Goal: Task Accomplishment & Management: Contribute content

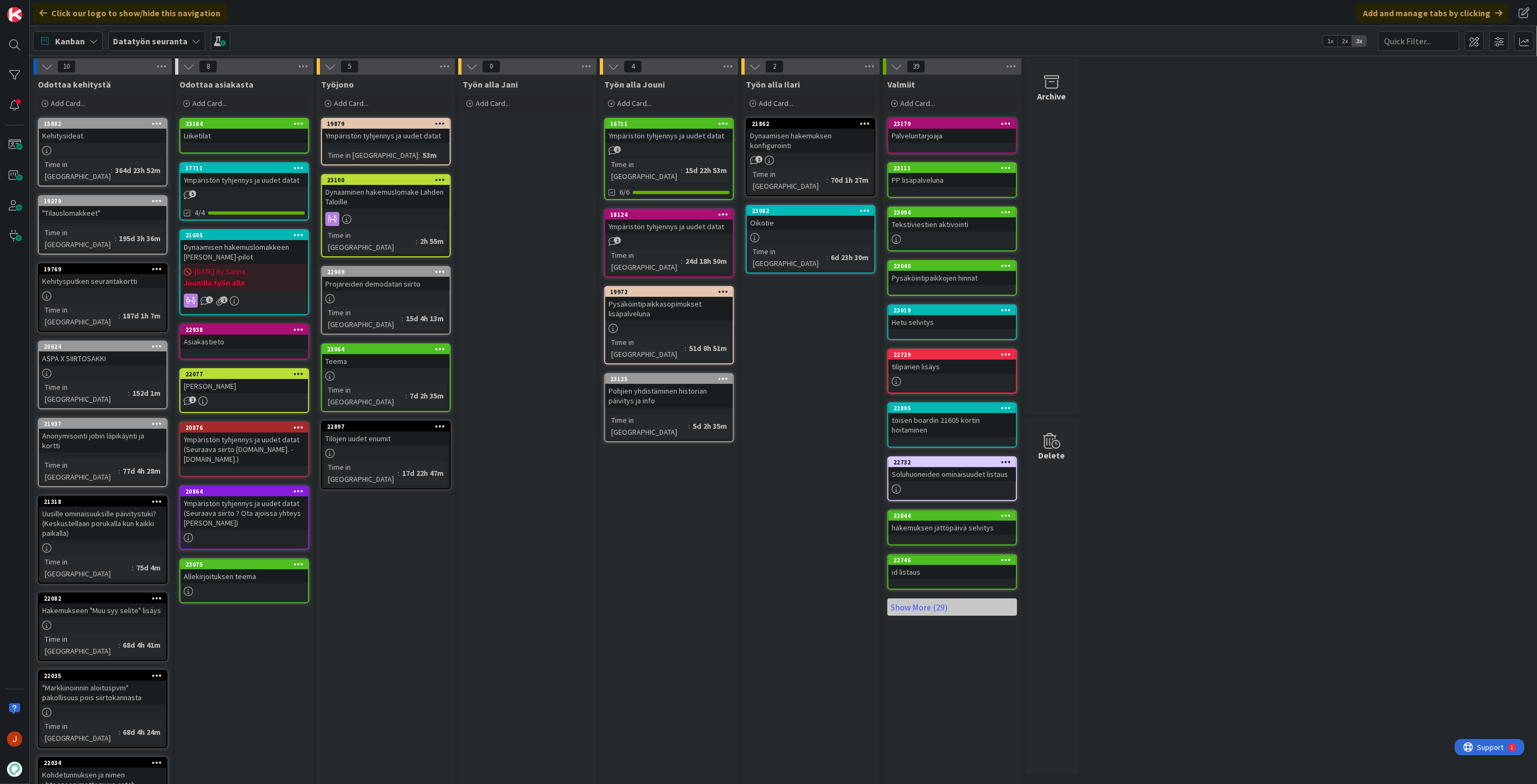
click at [391, 190] on div "Dynaaminen hakemuslomake Lahden Taloille" at bounding box center [386, 197] width 127 height 24
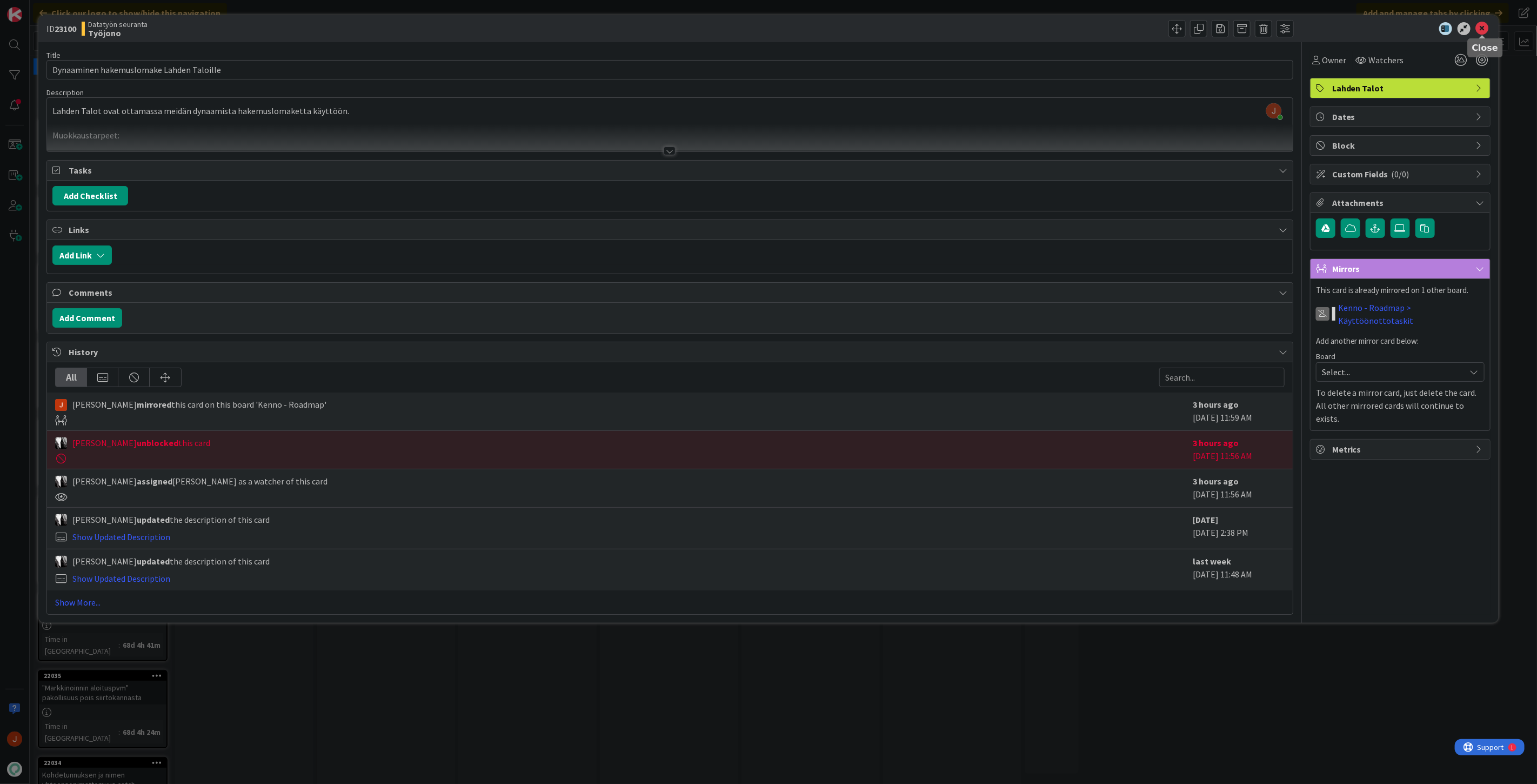
click at [1482, 28] on icon at bounding box center [1482, 28] width 13 height 13
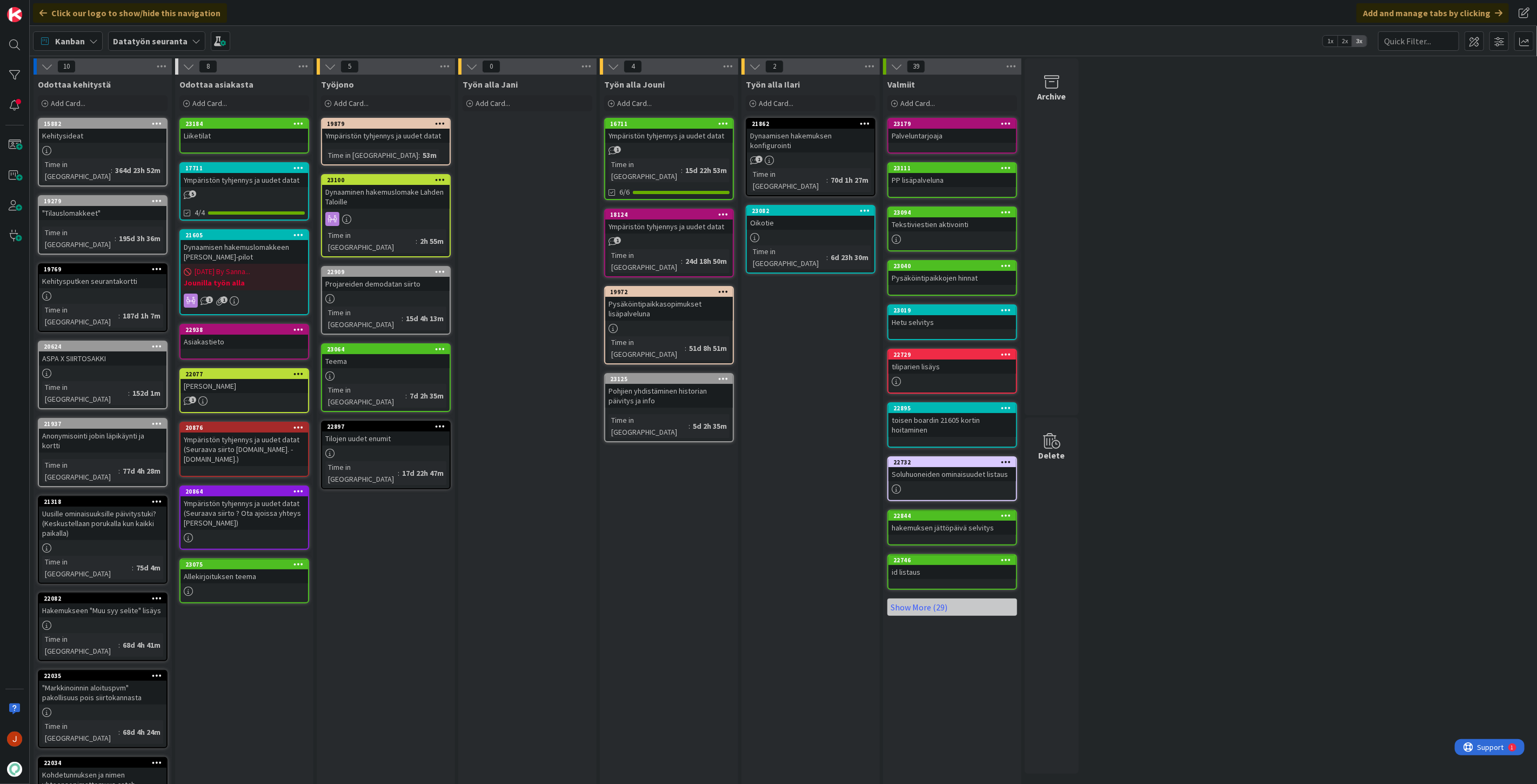
click at [466, 474] on div "Työn alla Jani Add Card..." at bounding box center [528, 503] width 139 height 856
click at [717, 504] on div "Työn alla Jouni Add Card... 16711 Ympäristön tyhjennys ja uudet datat 1 Time in…" at bounding box center [669, 503] width 139 height 856
drag, startPoint x: 1200, startPoint y: 400, endPoint x: 1244, endPoint y: 425, distance: 50.6
click at [1200, 400] on div "10 Odottaa kehitystä Add Card... 15882 Kehitysideat Time in [GEOGRAPHIC_DATA] :…" at bounding box center [783, 497] width 1503 height 877
click at [666, 564] on div "Työn alla Jouni Add Card... 16711 Ympäristön tyhjennys ja uudet datat 1 Time in…" at bounding box center [669, 503] width 139 height 856
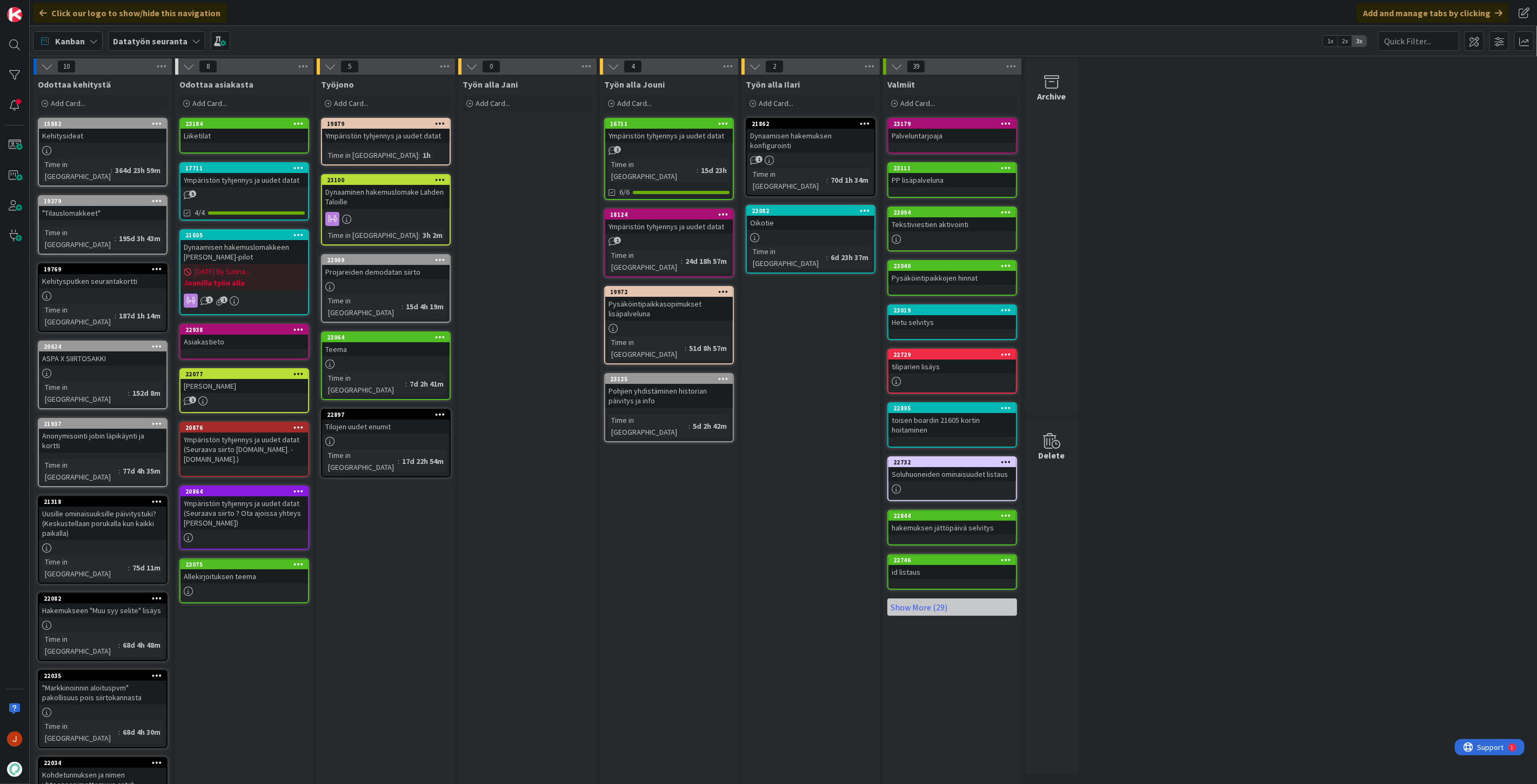
drag, startPoint x: 541, startPoint y: 165, endPoint x: 426, endPoint y: 48, distance: 164.1
click at [541, 164] on div "Työn alla Jani Add Card..." at bounding box center [528, 503] width 139 height 856
click at [537, 290] on div "Työn alla Jani Add Card..." at bounding box center [528, 503] width 139 height 856
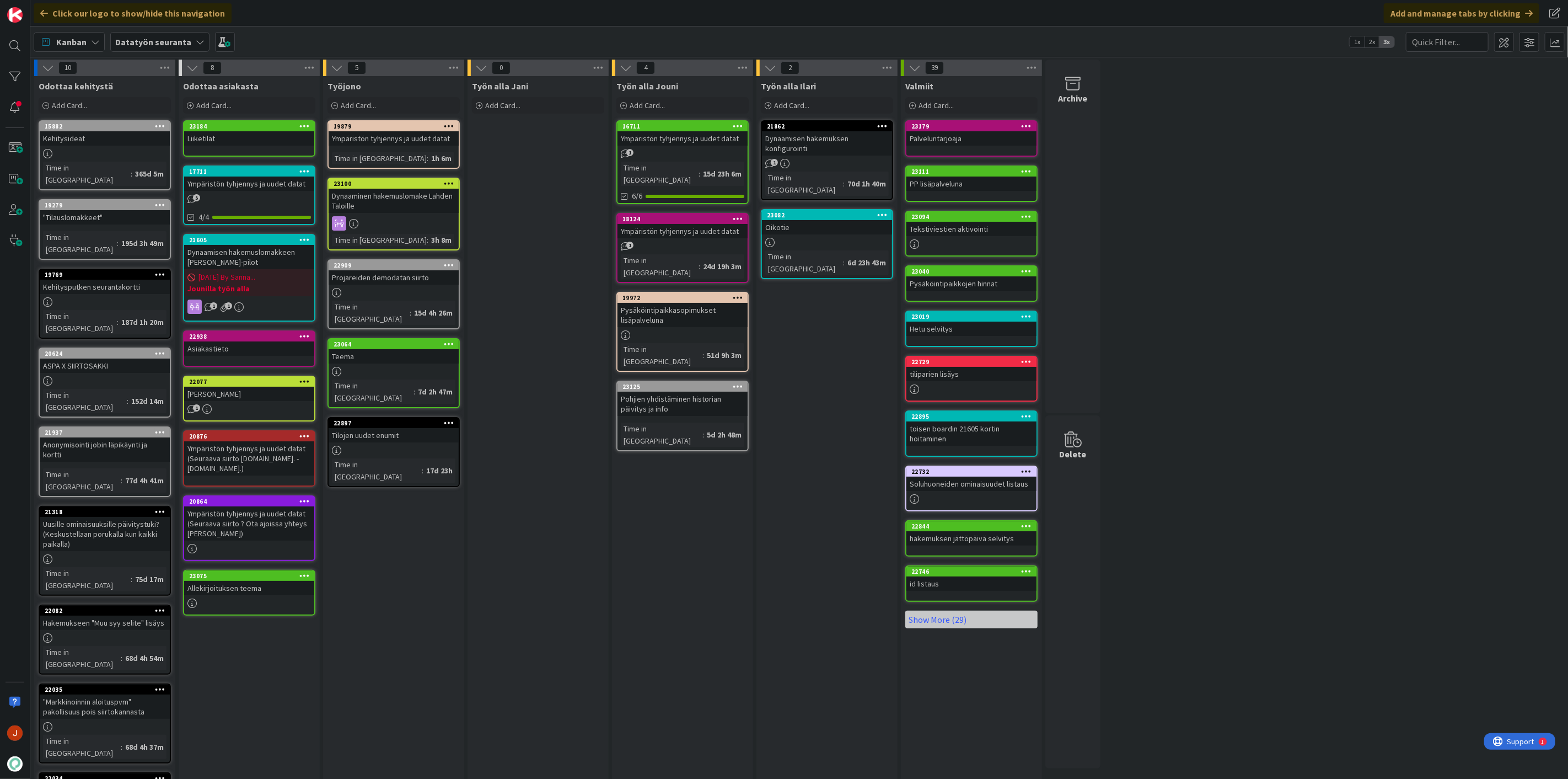
click at [387, 189] on div "Dynaaminen hakemuslomake Lahden Taloille" at bounding box center [394, 201] width 130 height 24
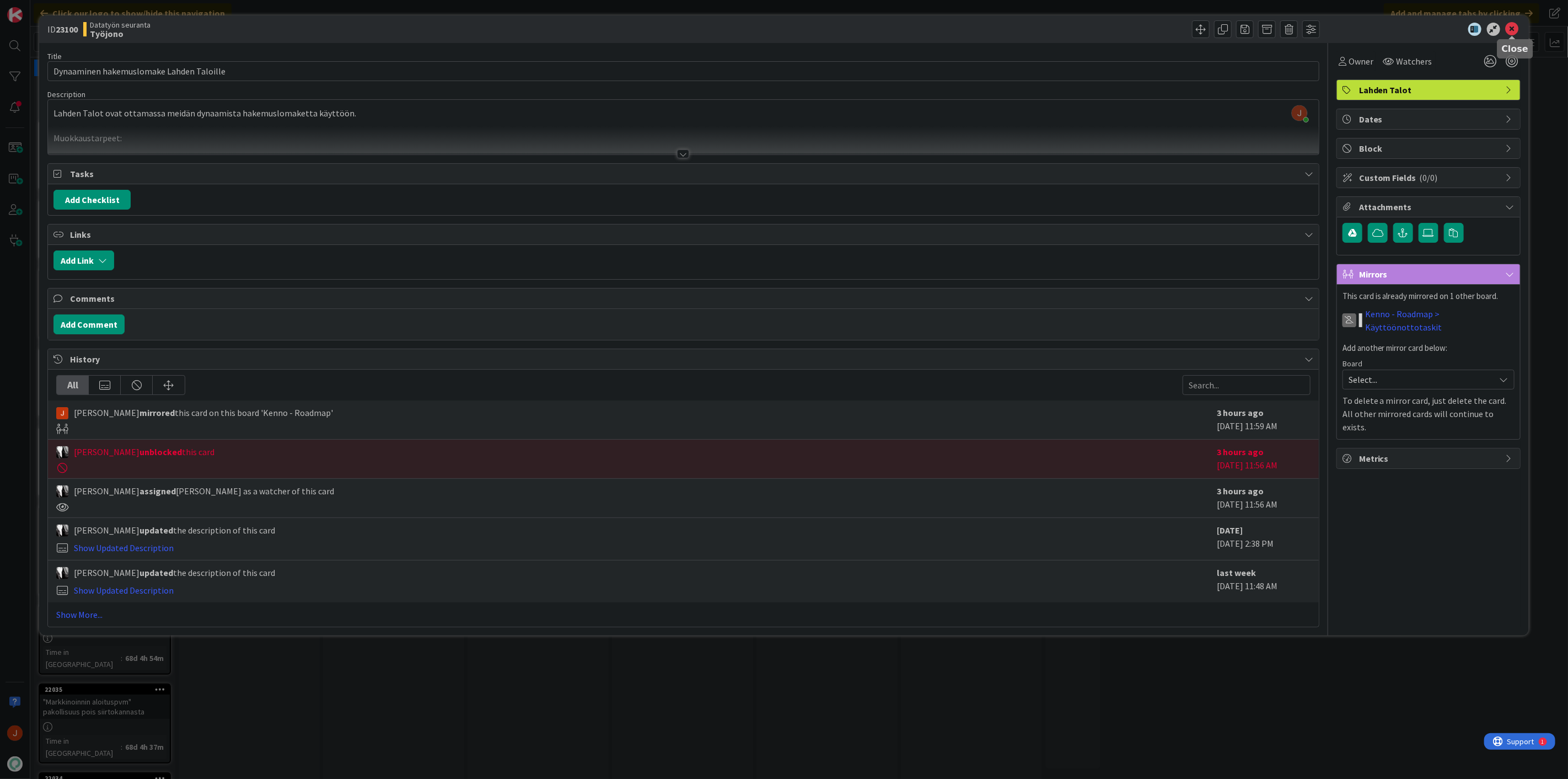
click at [1515, 30] on icon at bounding box center [1512, 29] width 13 height 13
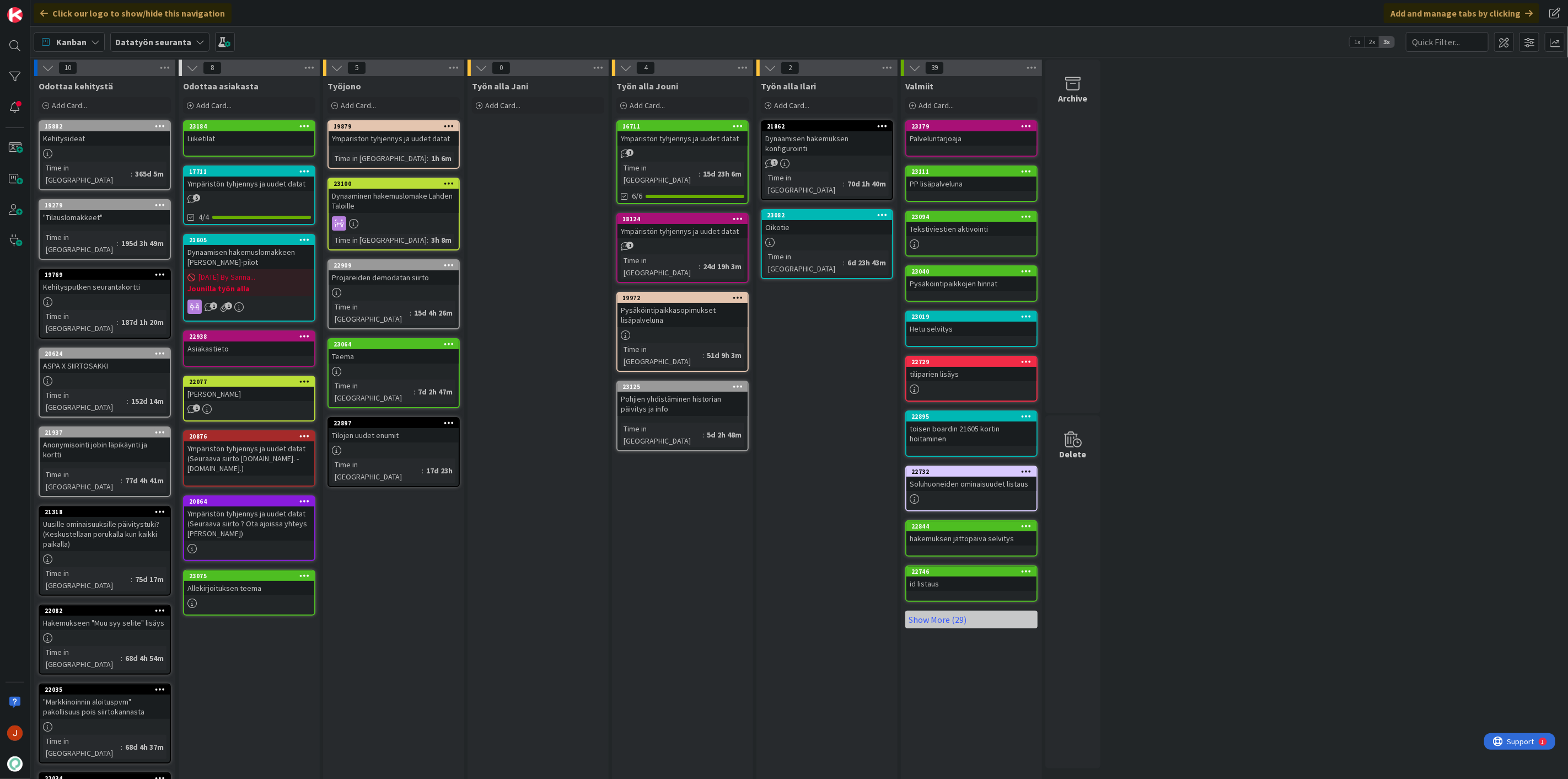
click at [705, 556] on div "Työn alla Jouni Add Card... 16711 Ympäristön tyhjennys ja uudet datat 1 Time in…" at bounding box center [683, 513] width 141 height 874
click at [805, 138] on div "Dynaamisen hakemuksen konfigurointi" at bounding box center [827, 144] width 130 height 24
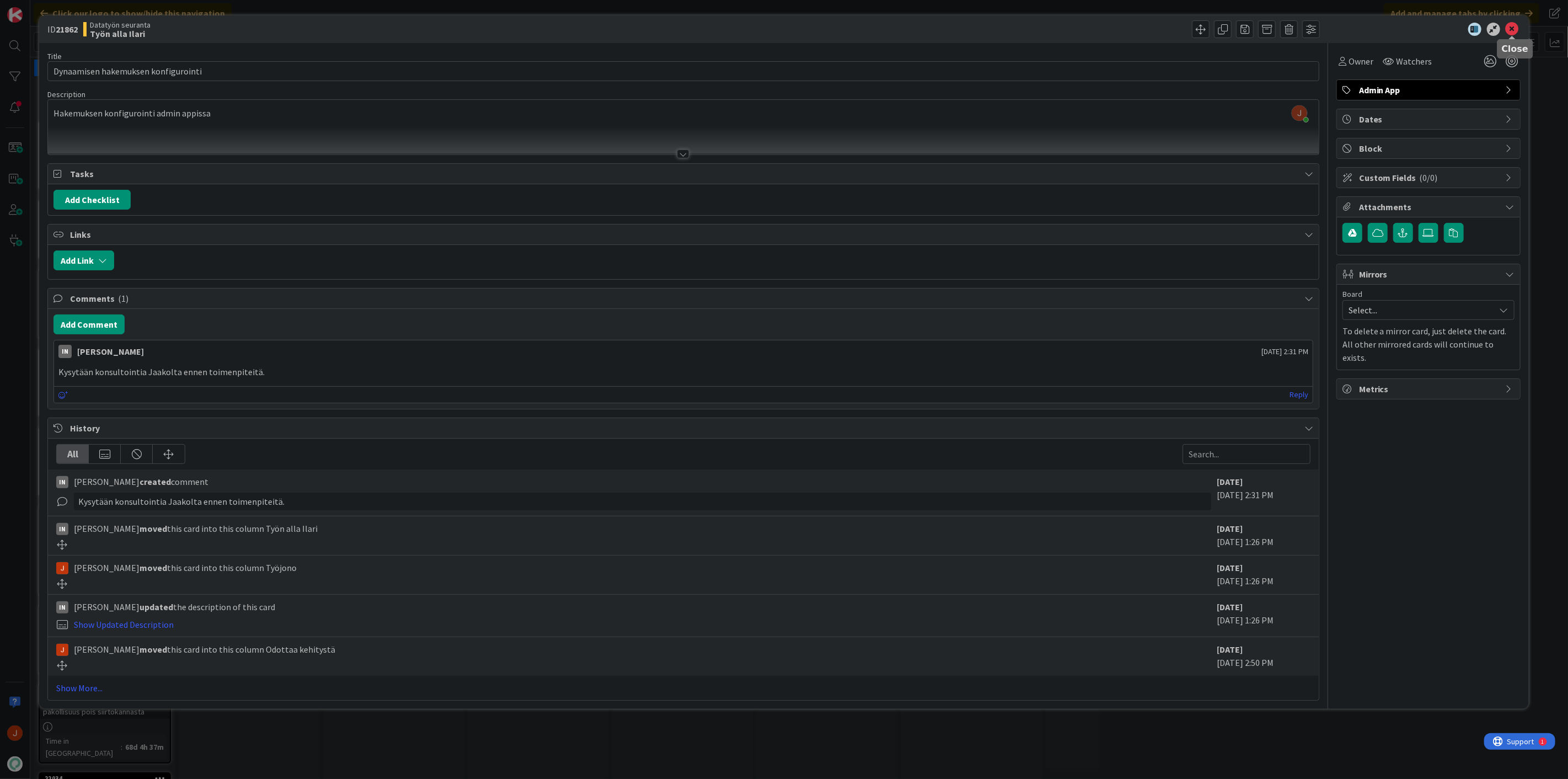
click at [1511, 28] on icon at bounding box center [1512, 29] width 13 height 13
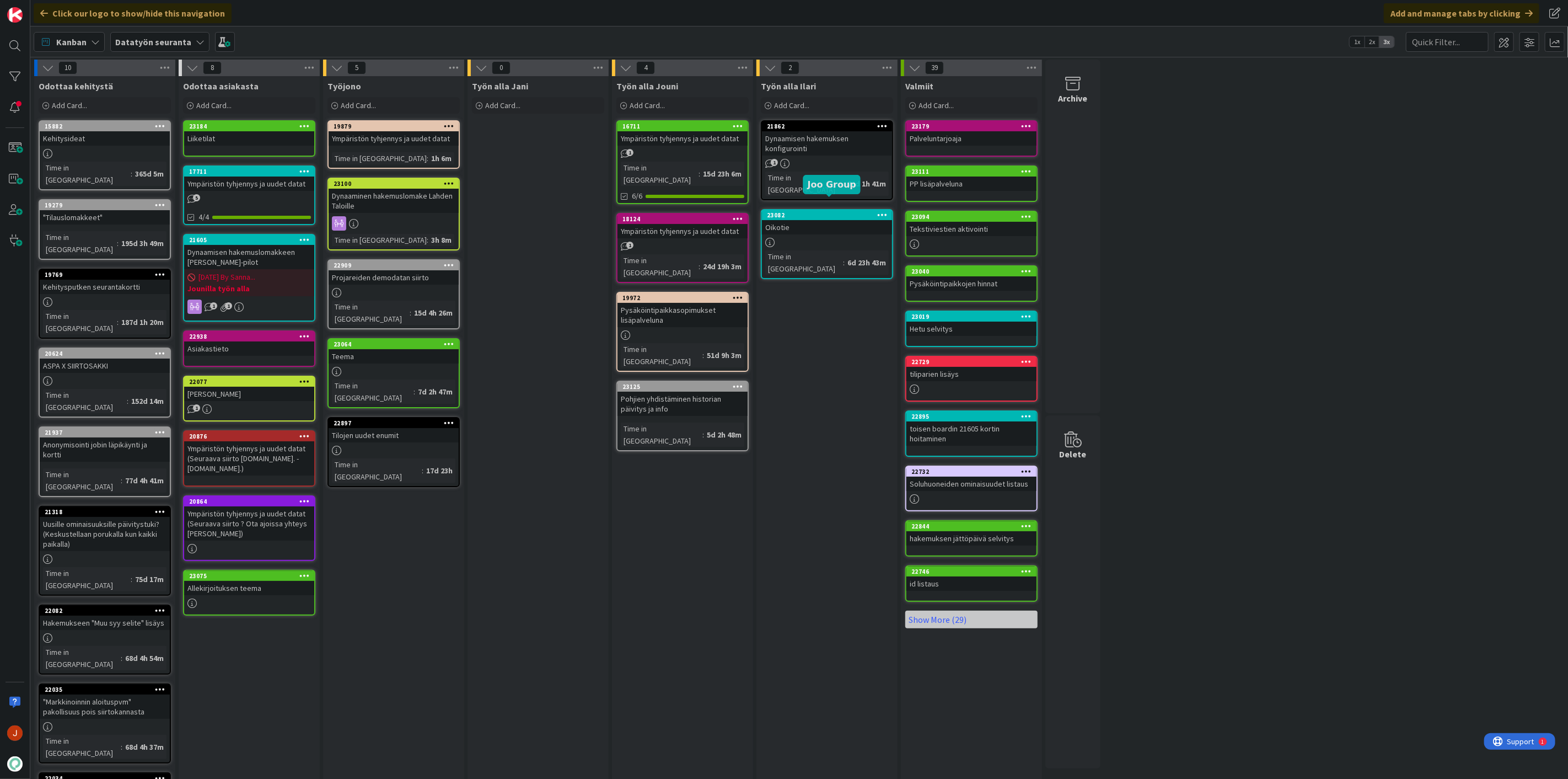
click at [800, 220] on div "Oikotie" at bounding box center [827, 227] width 130 height 14
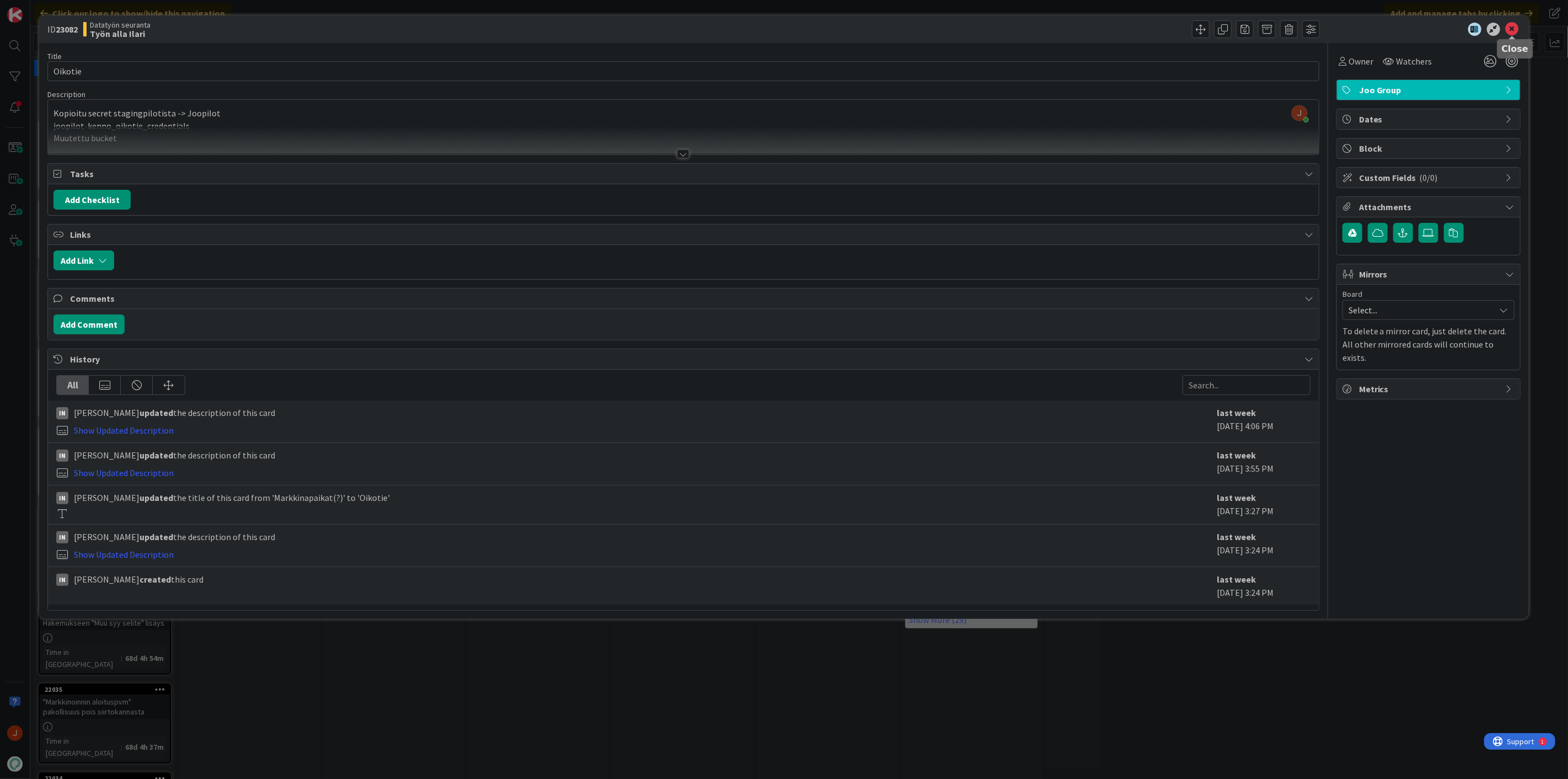
click at [1518, 28] on icon at bounding box center [1512, 29] width 13 height 13
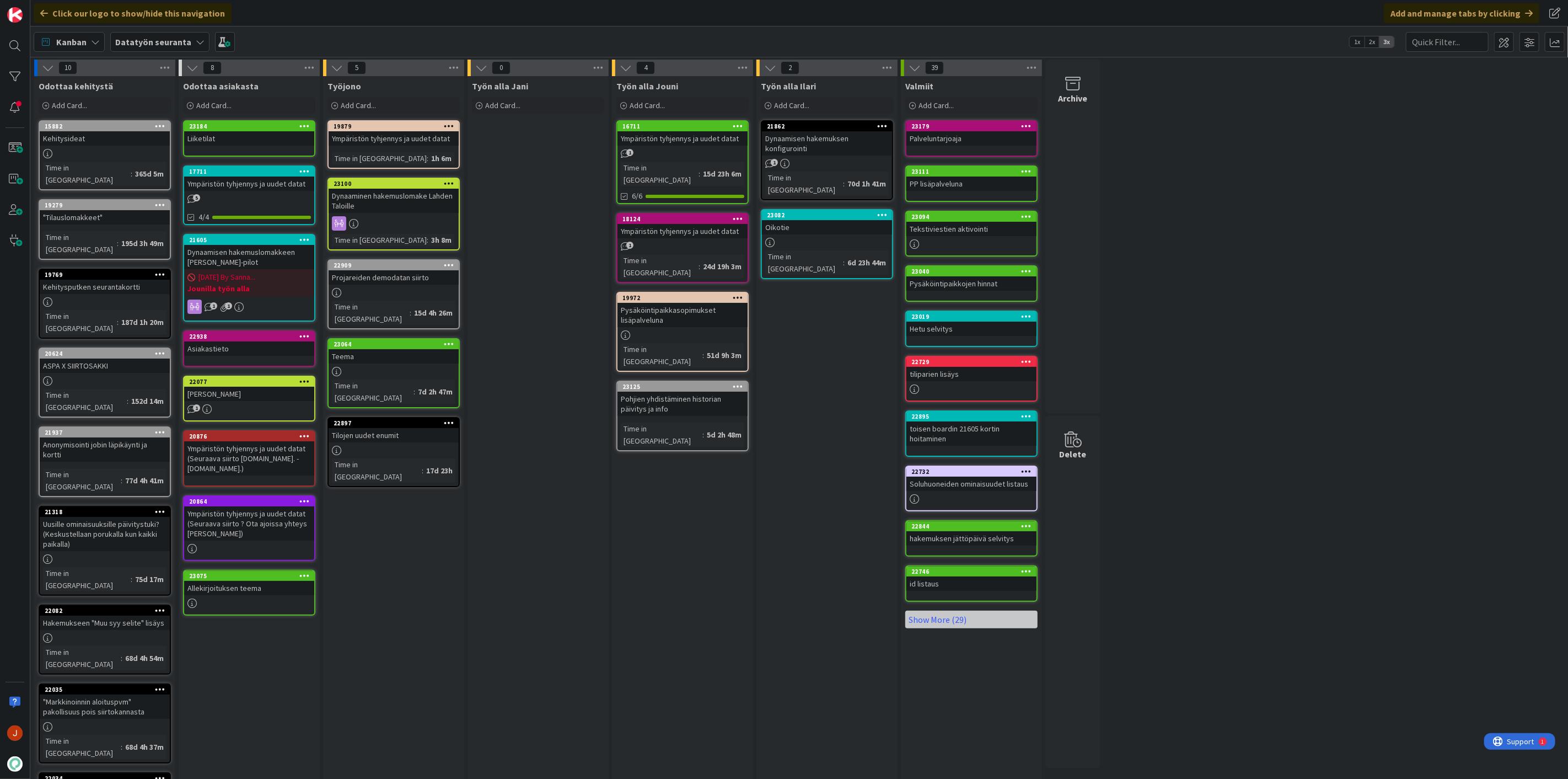
click at [700, 471] on div "Työn alla Jouni Add Card... 16711 Ympäristön tyhjennys ja uudet datat 1 Time in…" at bounding box center [683, 513] width 141 height 874
click at [179, 35] on span "Datatyön seuranta" at bounding box center [153, 42] width 76 height 13
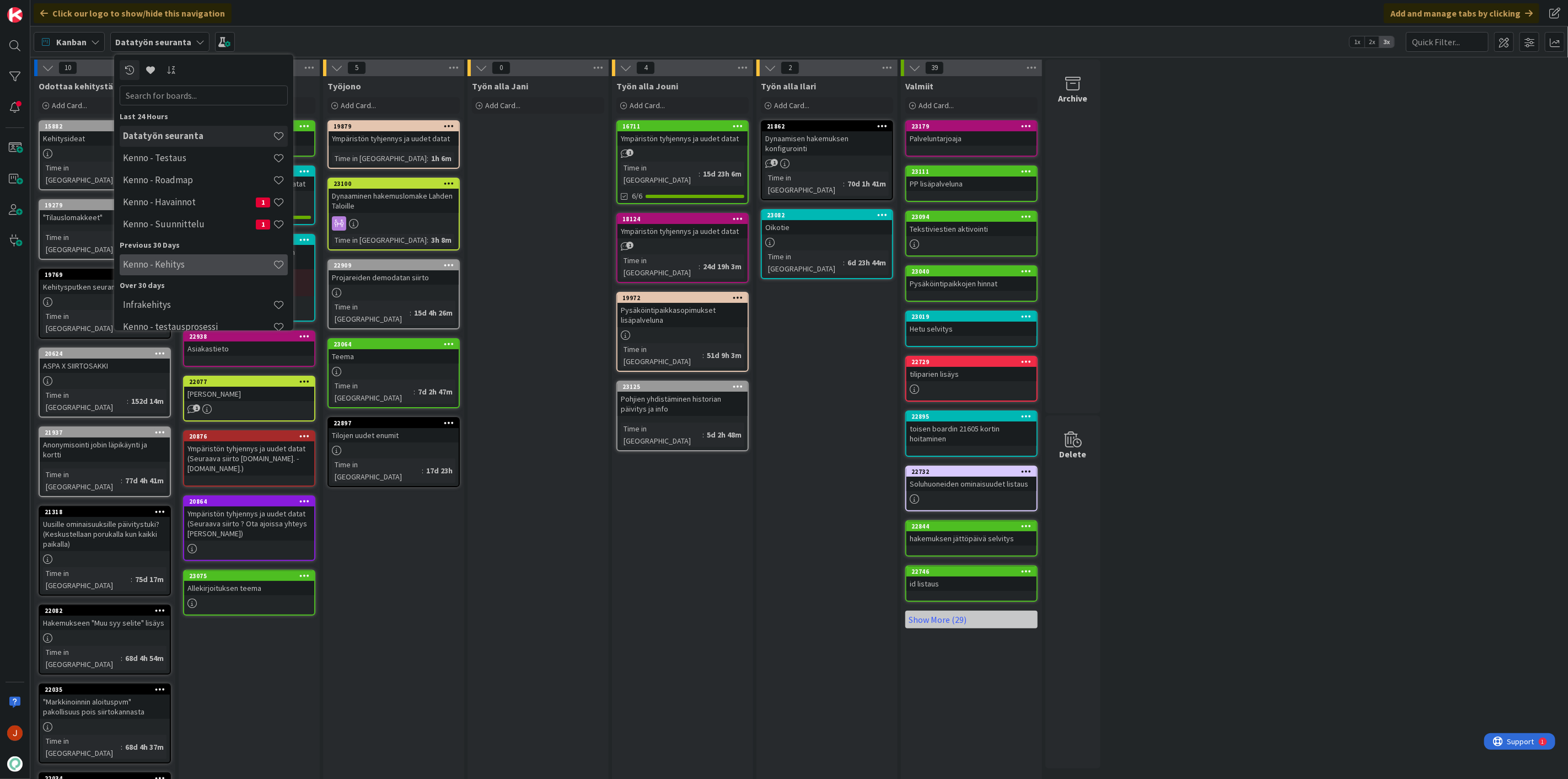
click at [208, 264] on h4 "Kenno - Kehitys" at bounding box center [198, 264] width 150 height 11
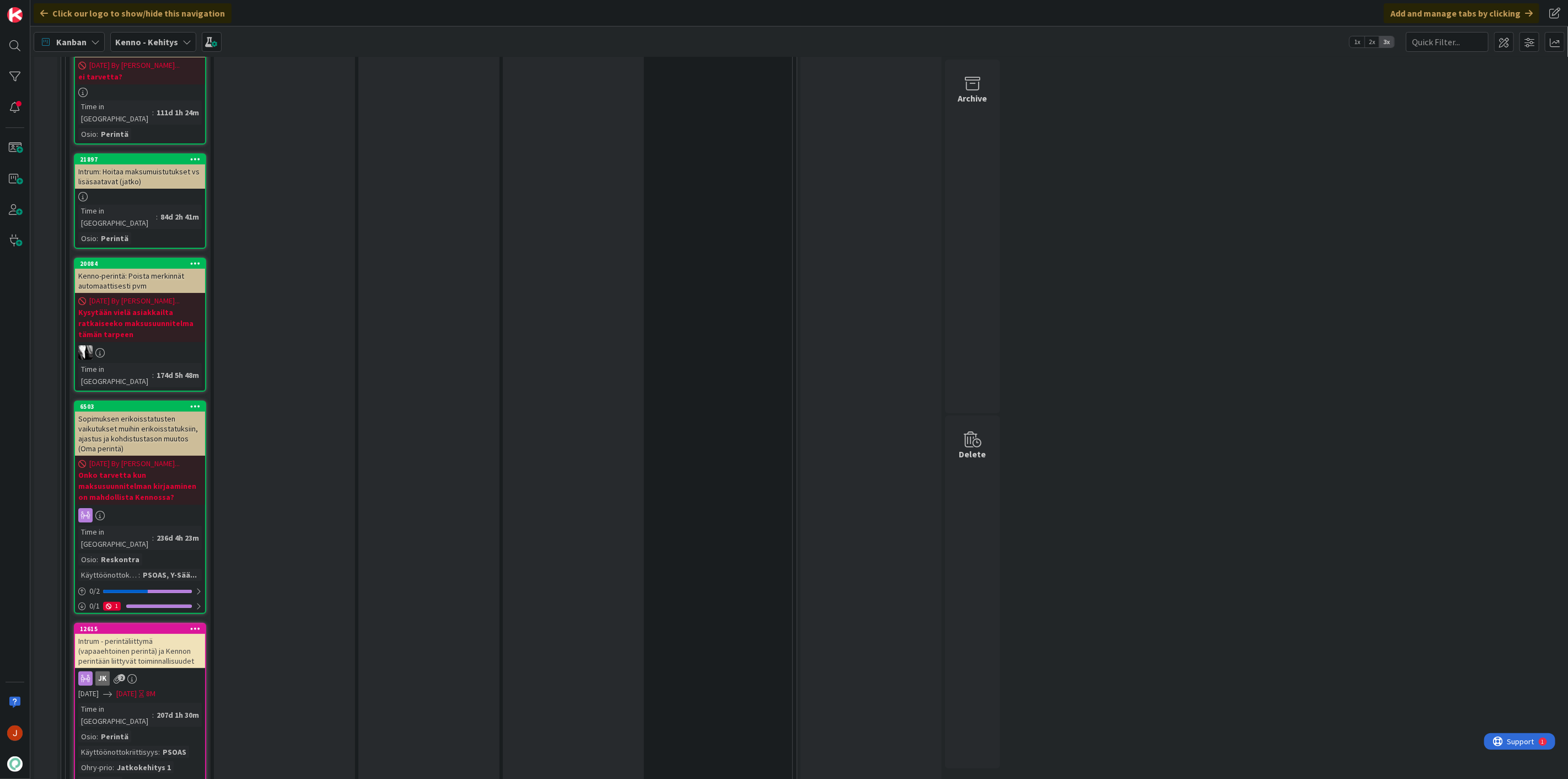
scroll to position [1518, 0]
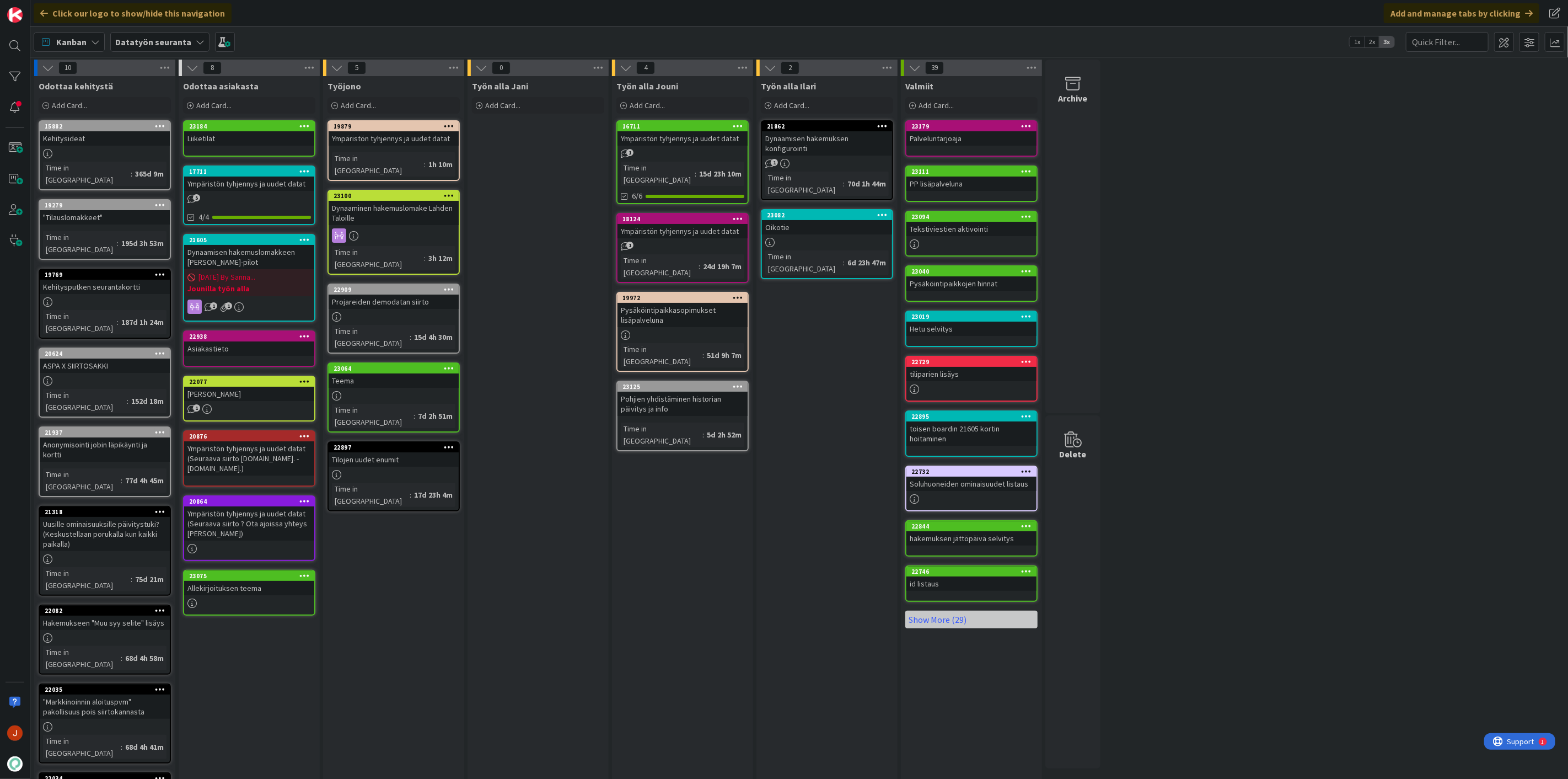
click at [671, 112] on div "Add Card..." at bounding box center [682, 105] width 132 height 16
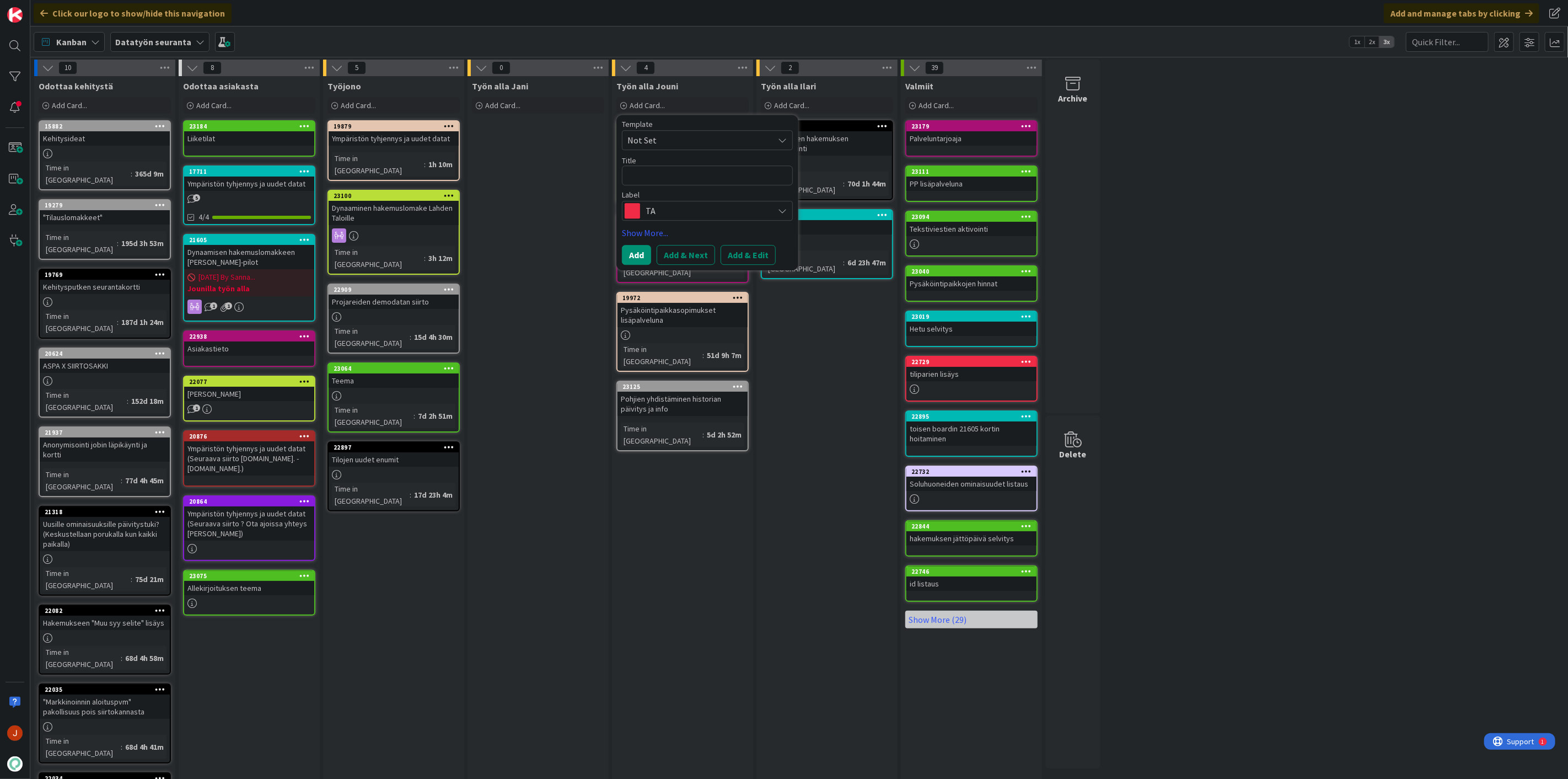
click at [669, 172] on textarea at bounding box center [707, 175] width 171 height 20
click at [687, 209] on span "TA" at bounding box center [707, 211] width 122 height 16
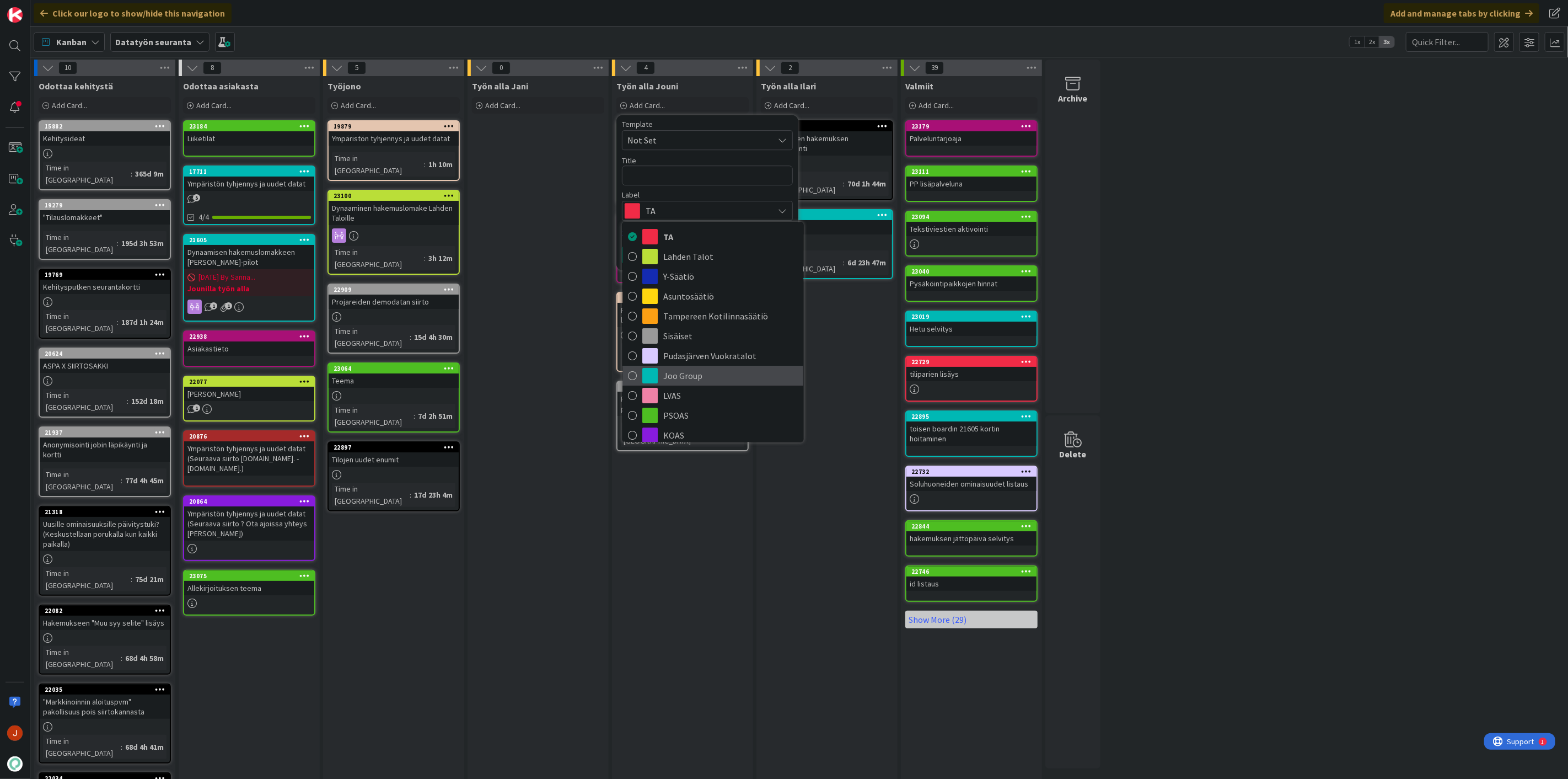
click at [714, 377] on span "Joo Group" at bounding box center [731, 375] width 134 height 16
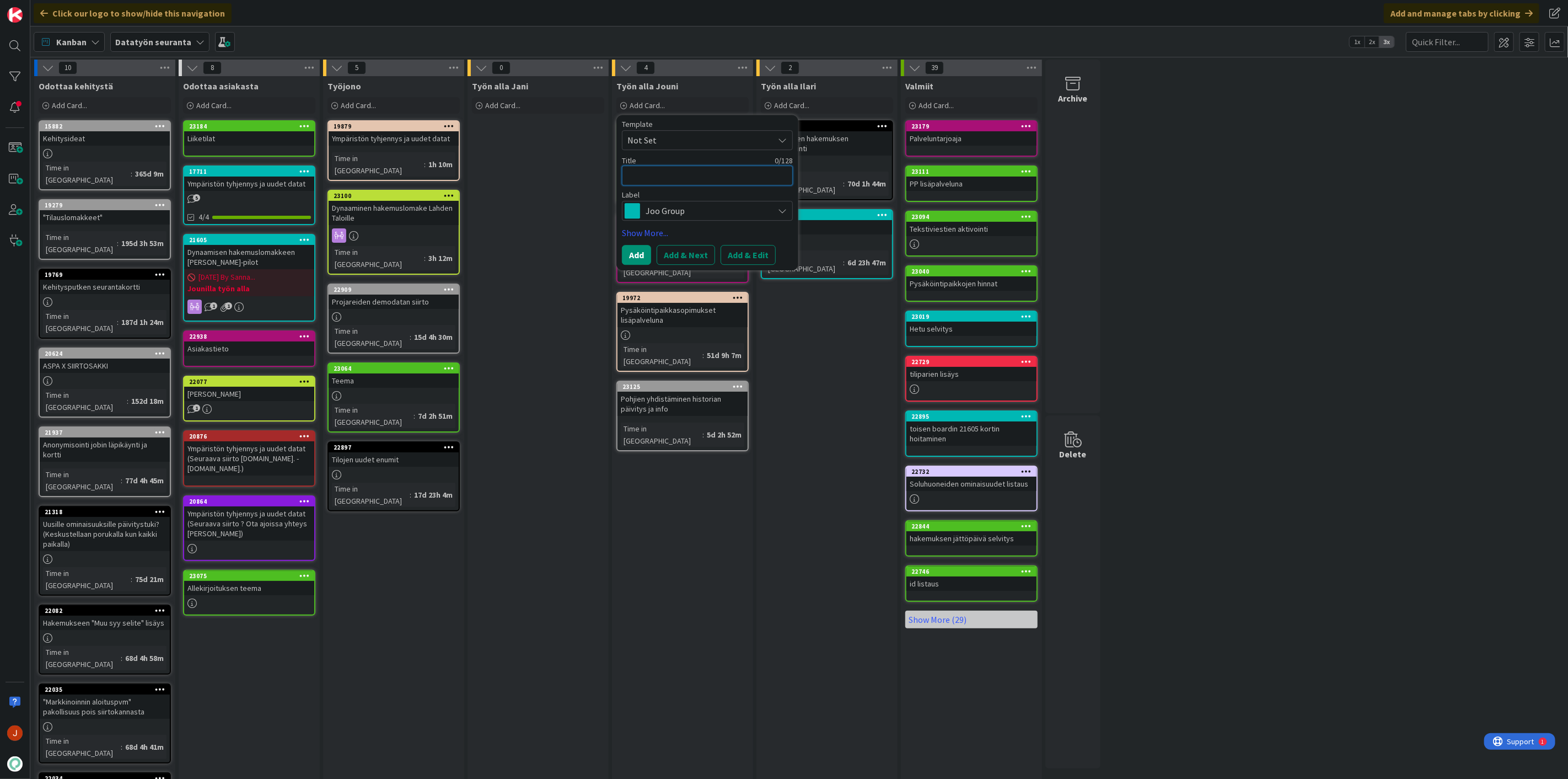
click at [658, 181] on textarea at bounding box center [707, 175] width 171 height 20
click at [658, 175] on textarea at bounding box center [707, 175] width 171 height 20
type textarea "x"
type textarea "T"
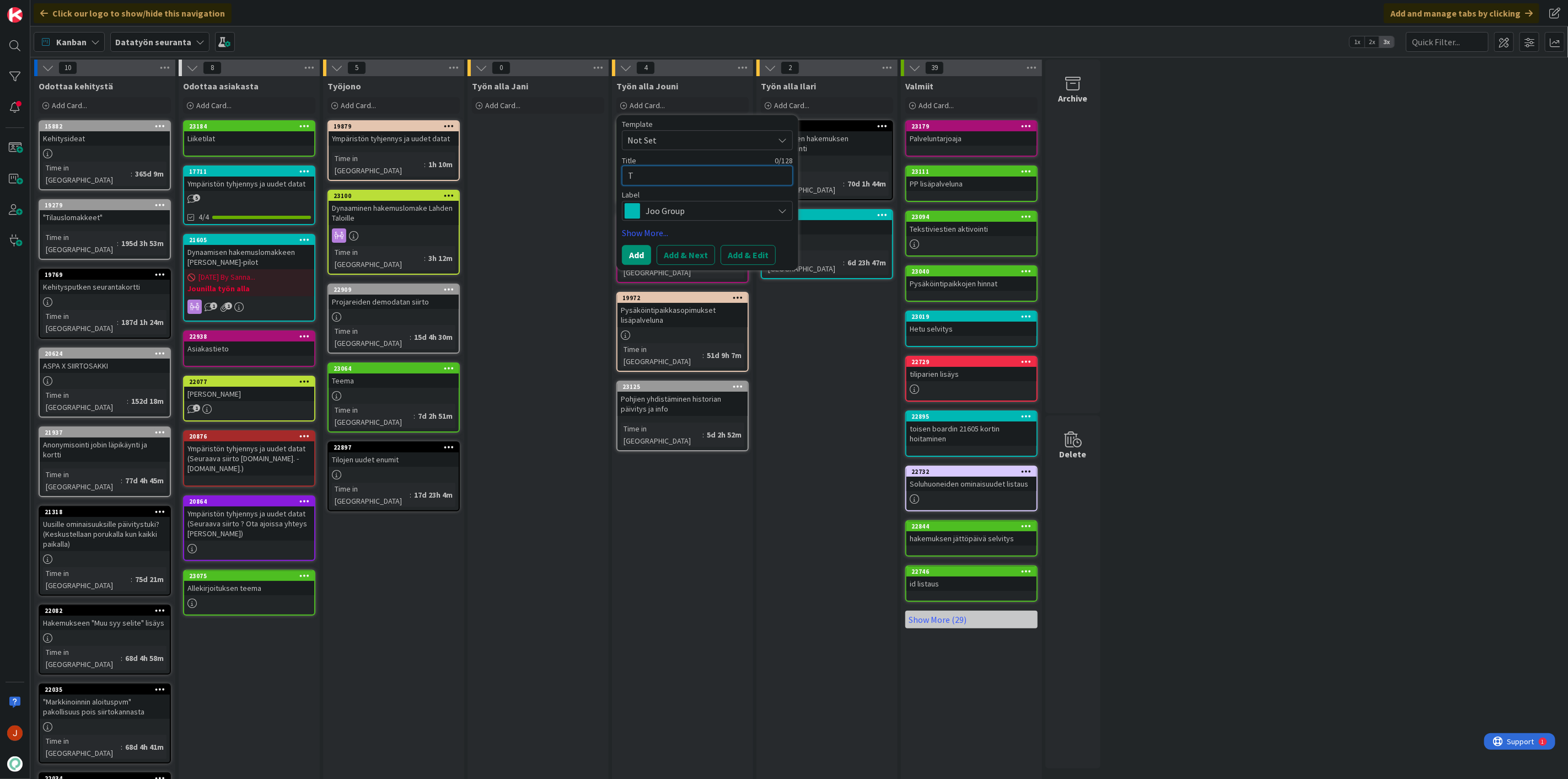
type textarea "x"
type textarea "Tu"
type textarea "x"
type textarea "Tuo"
type textarea "x"
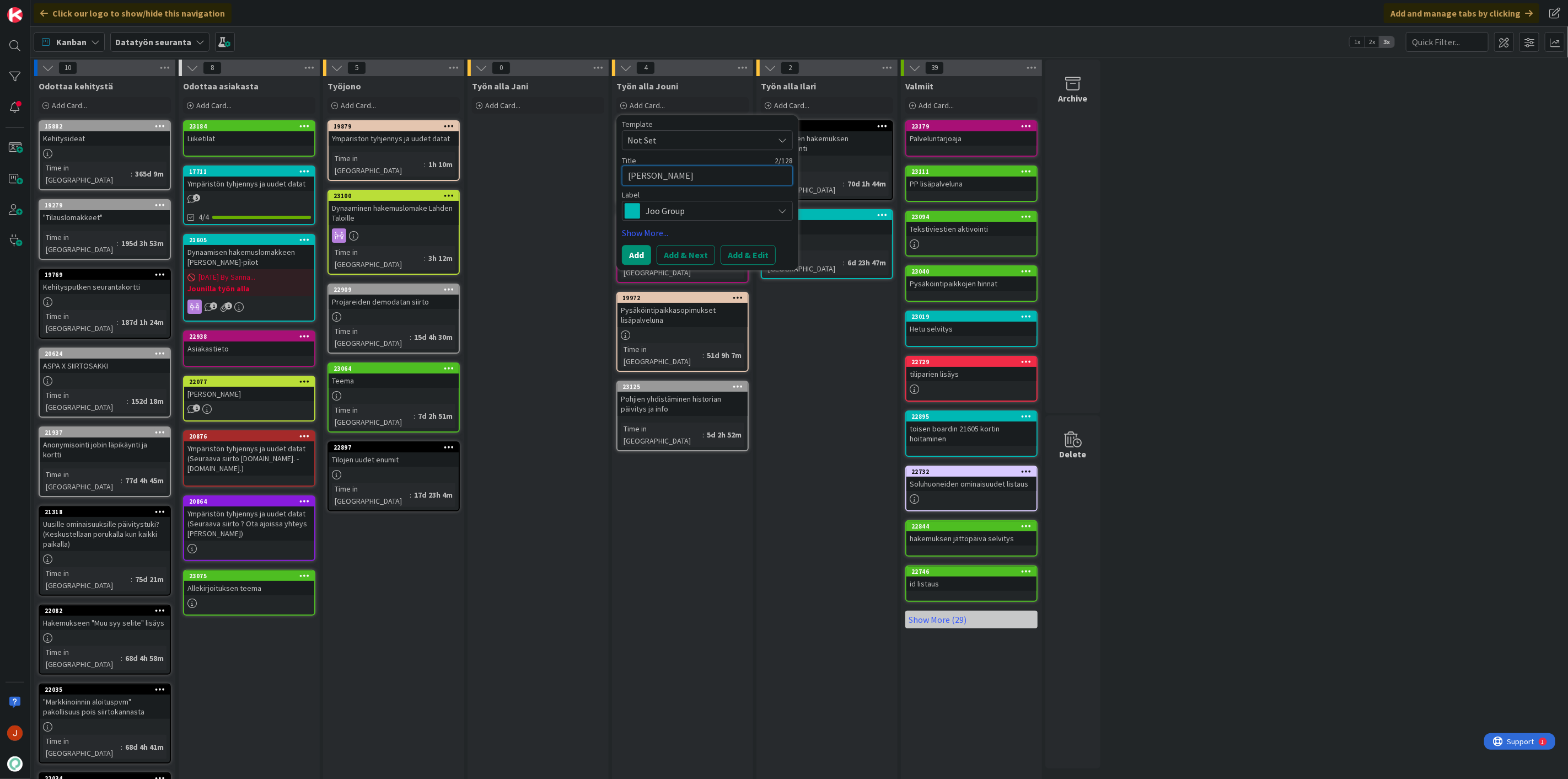
type textarea "Tuot"
type textarea "x"
type textarea "Tuota"
type textarea "x"
type textarea "Tuotan"
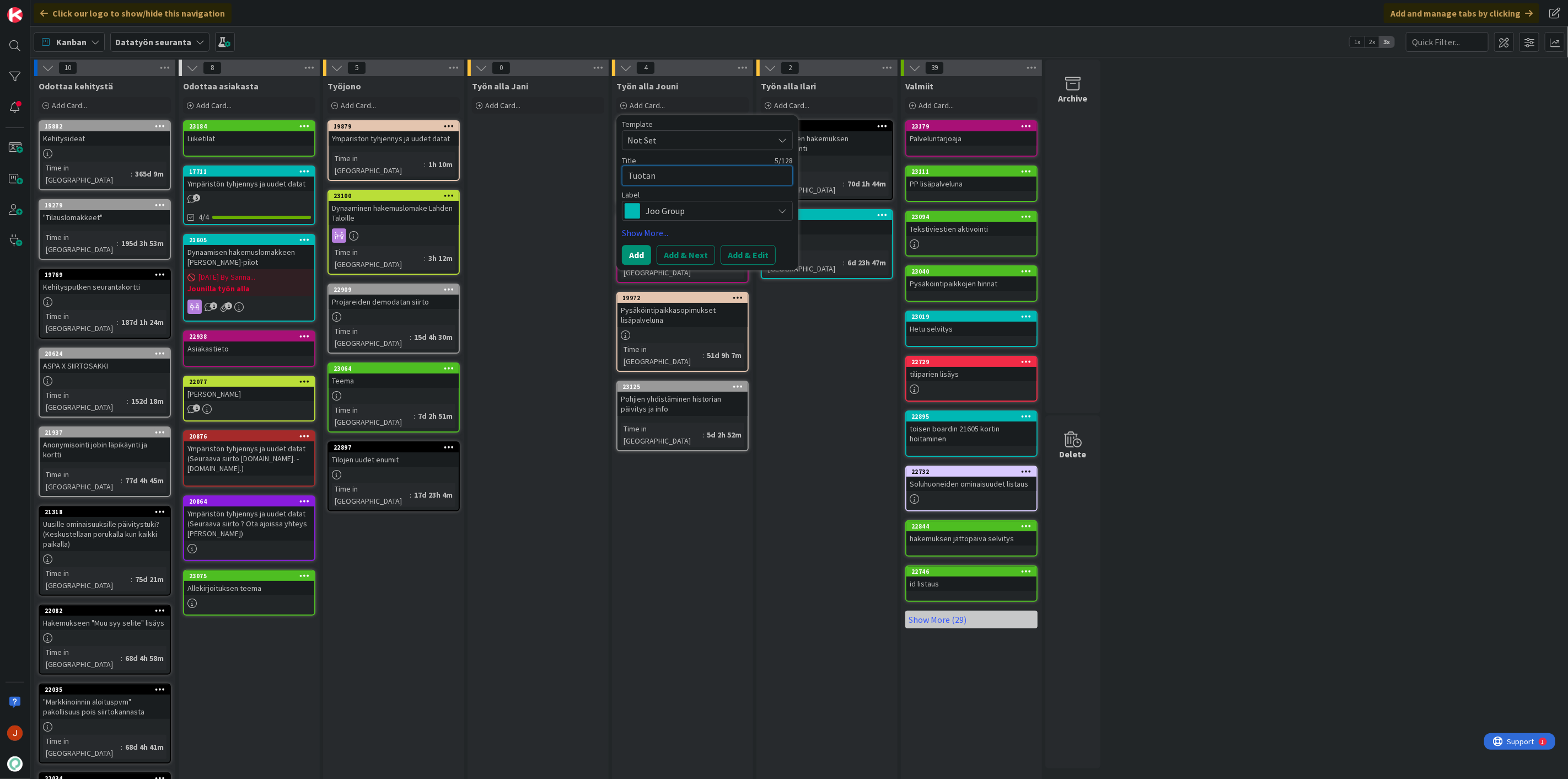
type textarea "x"
type textarea "Tuotant"
type textarea "x"
type textarea "Tuotanto"
type textarea "x"
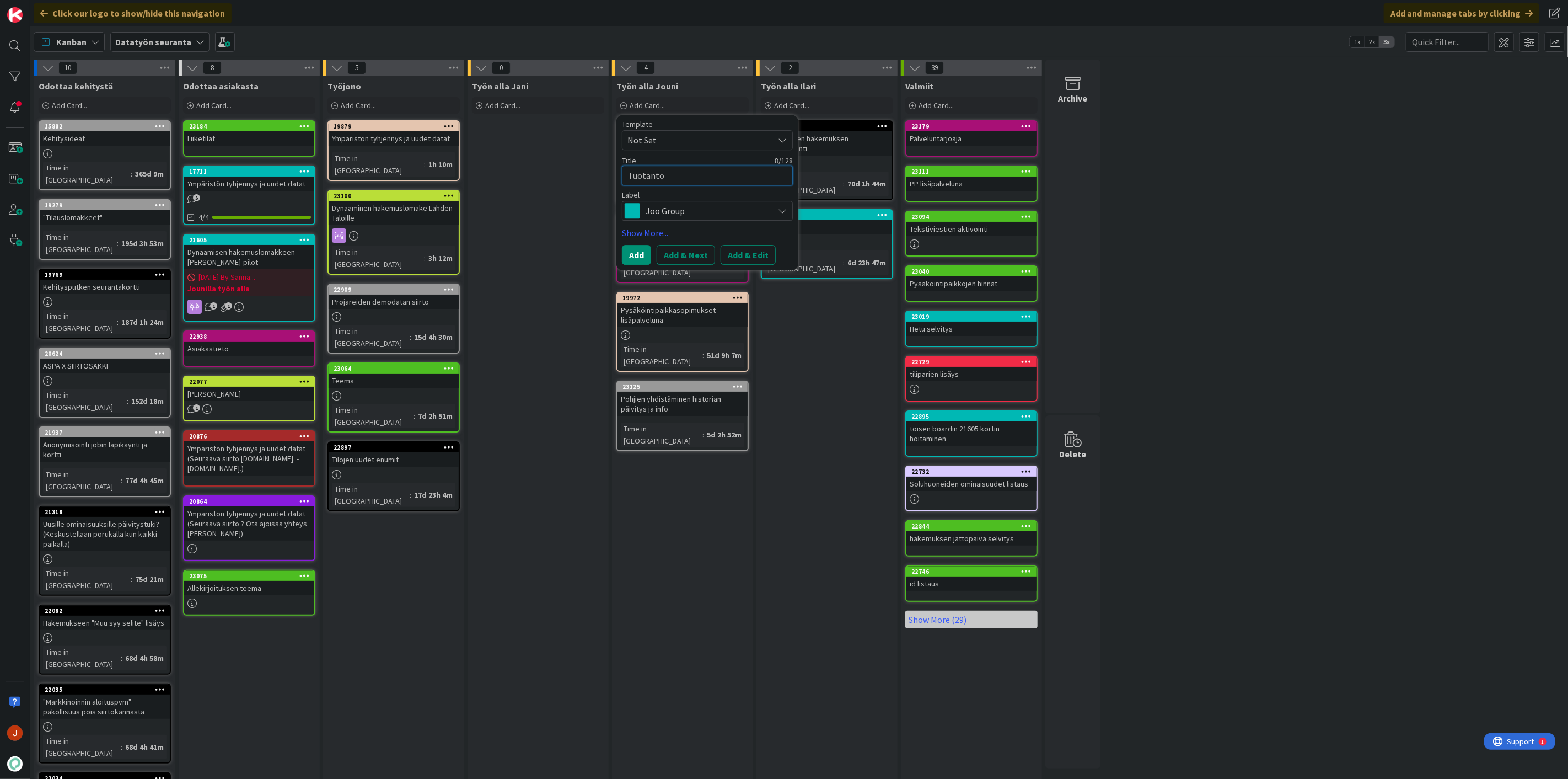
type textarea "Tuotantos"
type textarea "x"
type textarea "Tuotantosi"
type textarea "x"
type textarea "Tuotantosii"
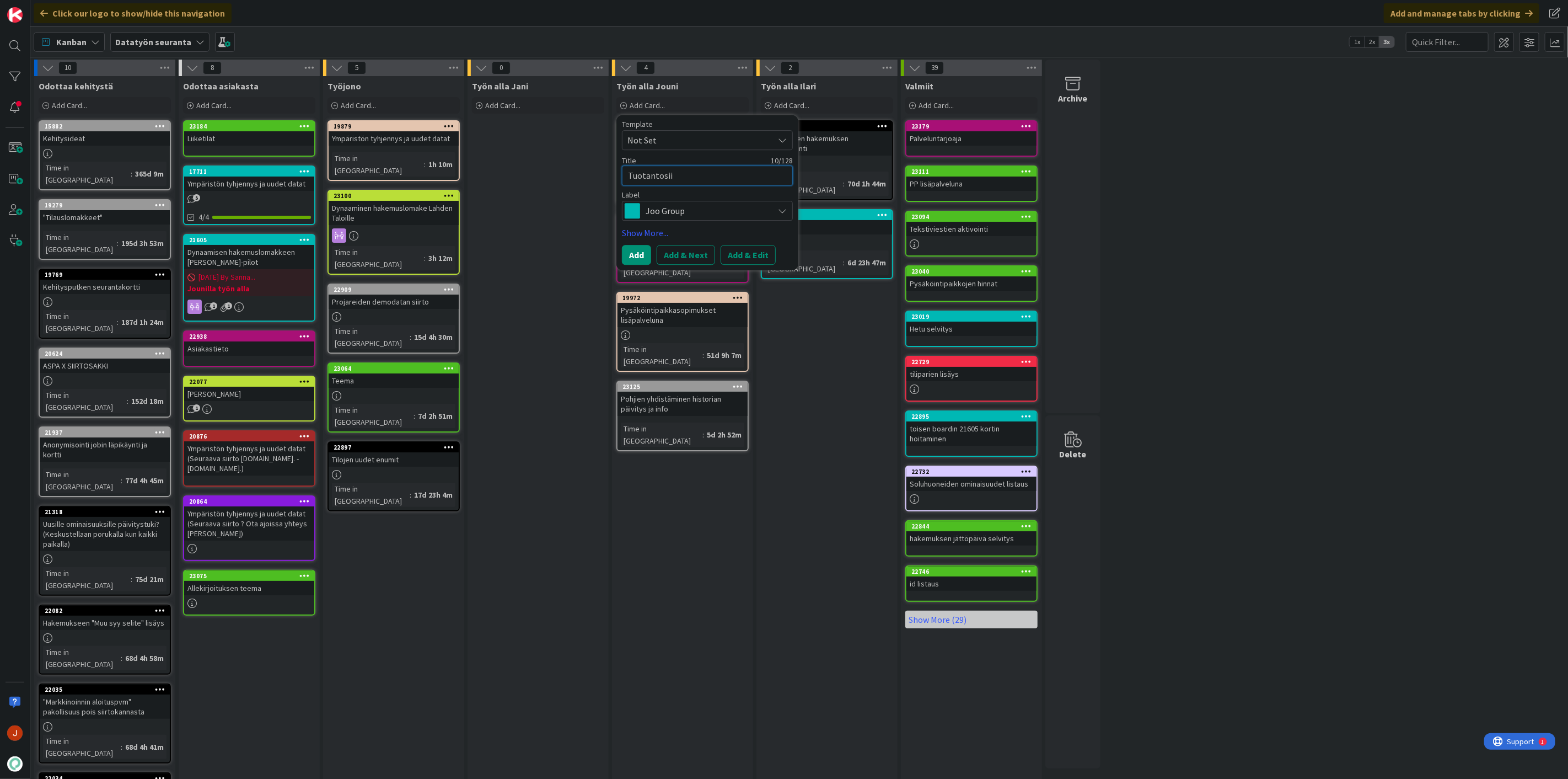
type textarea "x"
type textarea "Tuotantosiir"
type textarea "x"
type textarea "Tuotantosiirt"
type textarea "x"
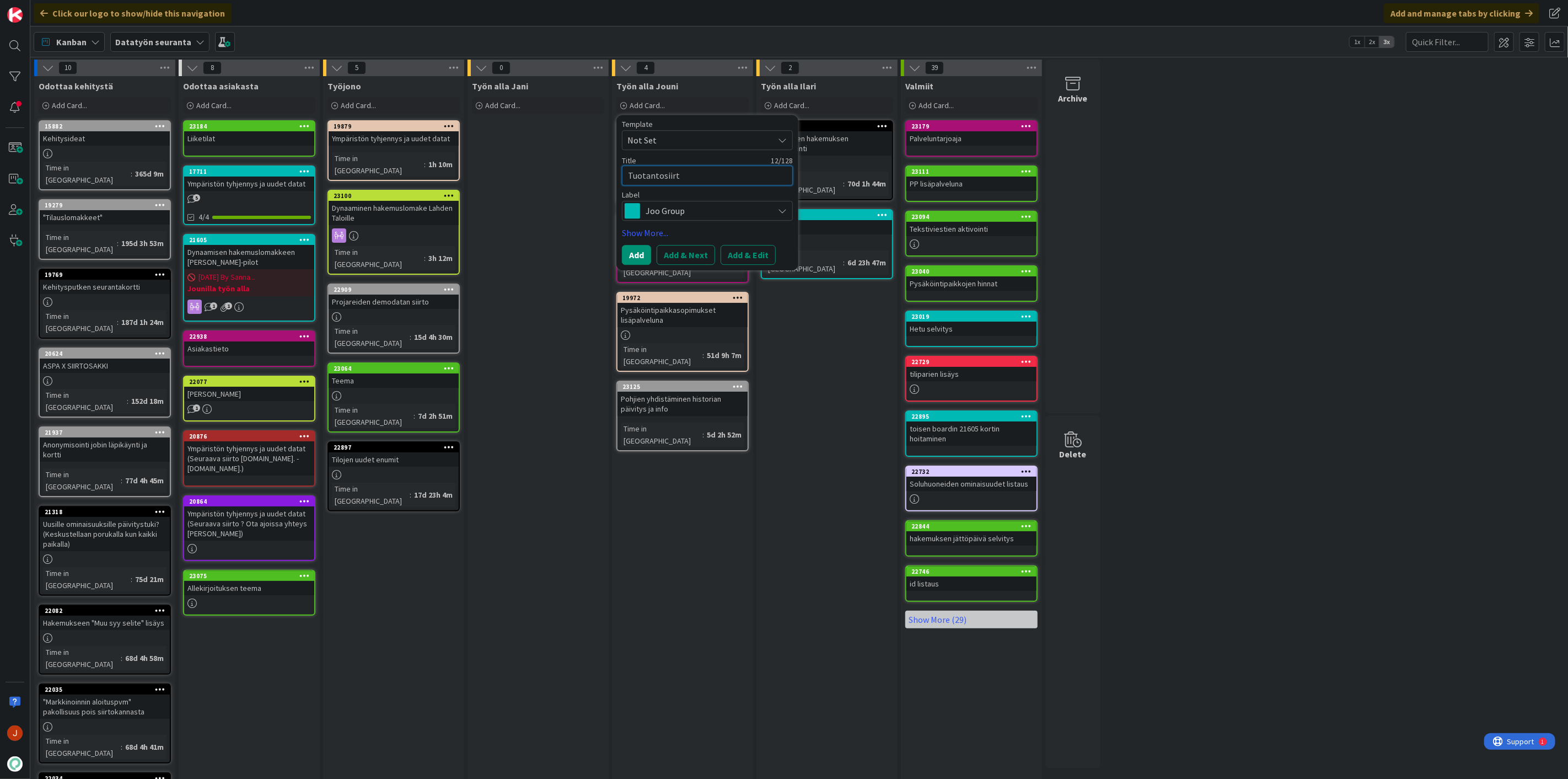
type textarea "Tuotantosiirto"
type textarea "x"
type textarea "Tuotantosiirtoh"
type textarea "x"
type textarea "Tuotantosiirtohu"
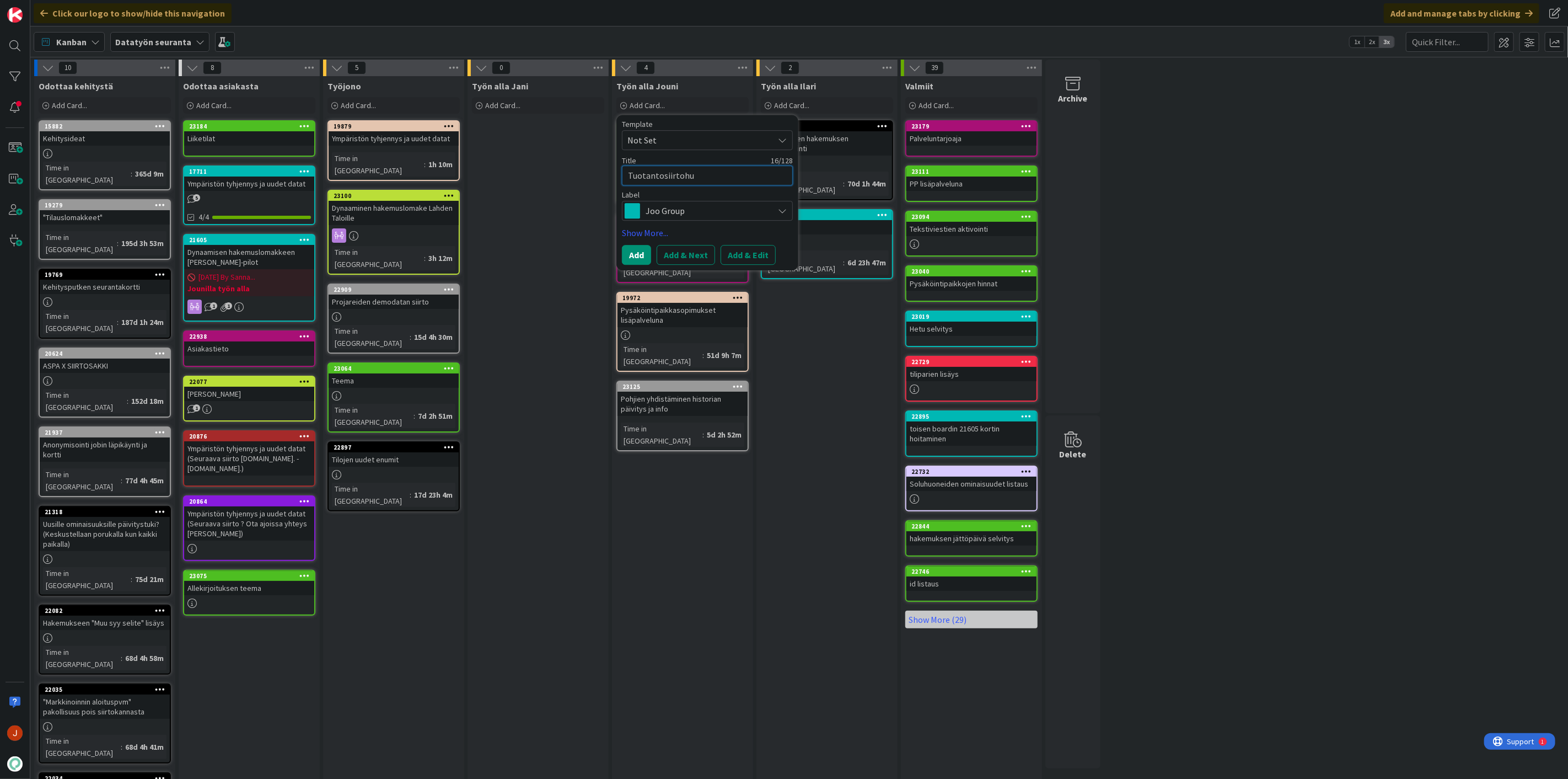
type textarea "x"
type textarea "Tuotantosiirtoh"
type textarea "x"
type textarea "Tuotantosiirto"
type textarea "x"
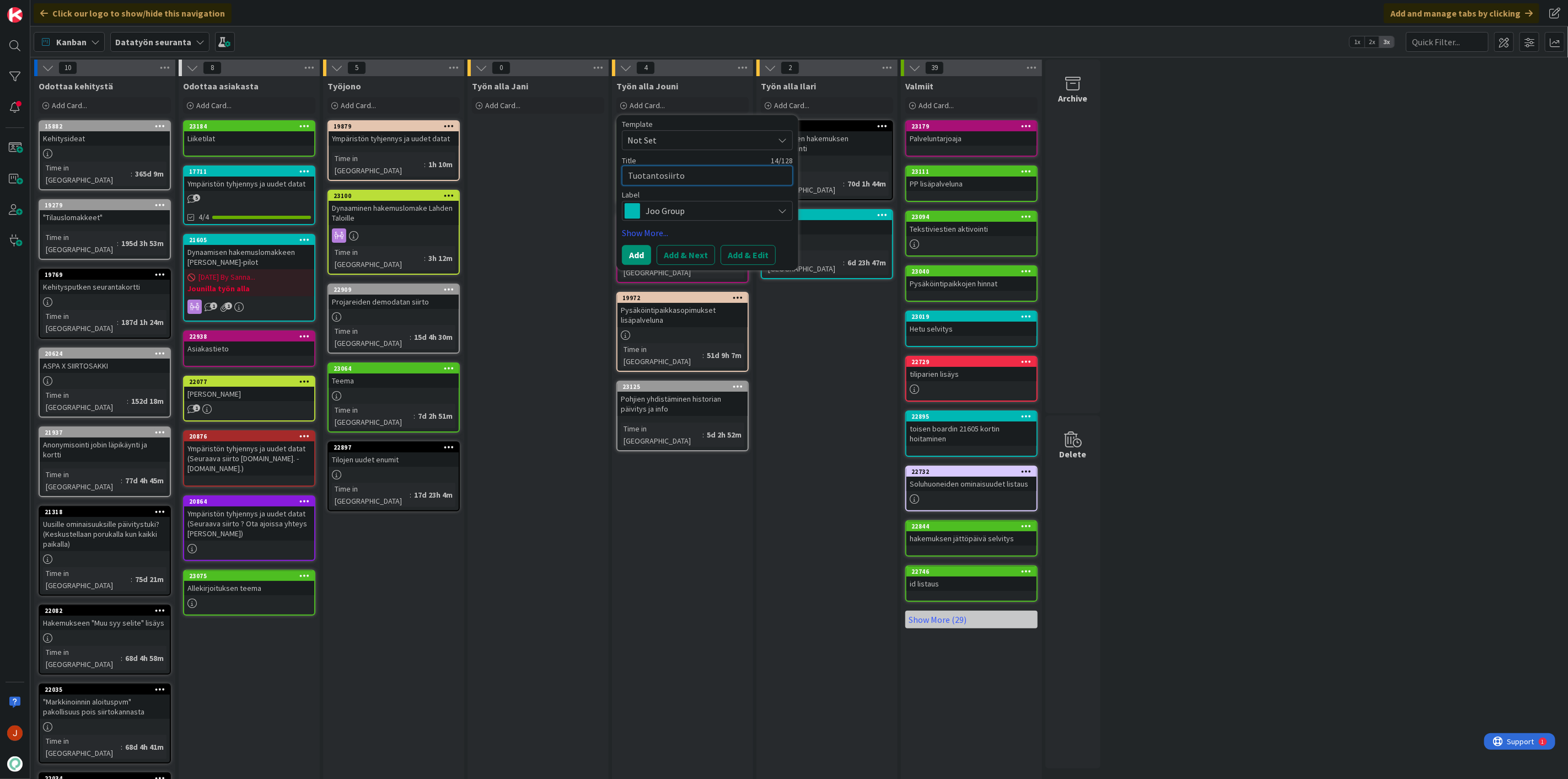
type textarea "Tuotantosiirtok"
type textarea "x"
type textarea "Tuotantosiirtoku"
type textarea "x"
type textarea "Tuotantosiirtokuo"
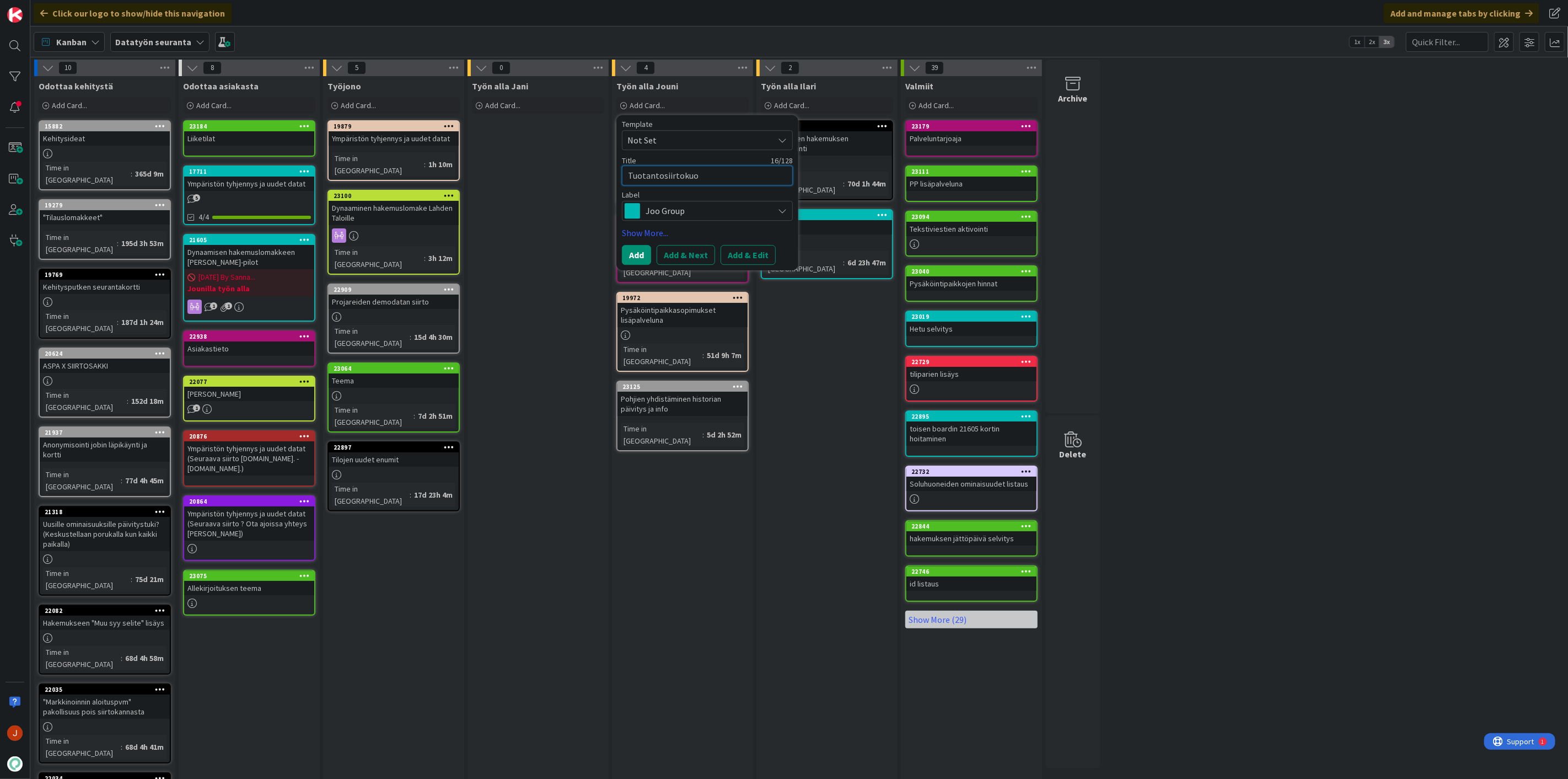
type textarea "x"
type textarea "Tuotantosiirtokuor"
type textarea "x"
type textarea "Tuotantosiirtokuorm"
type textarea "x"
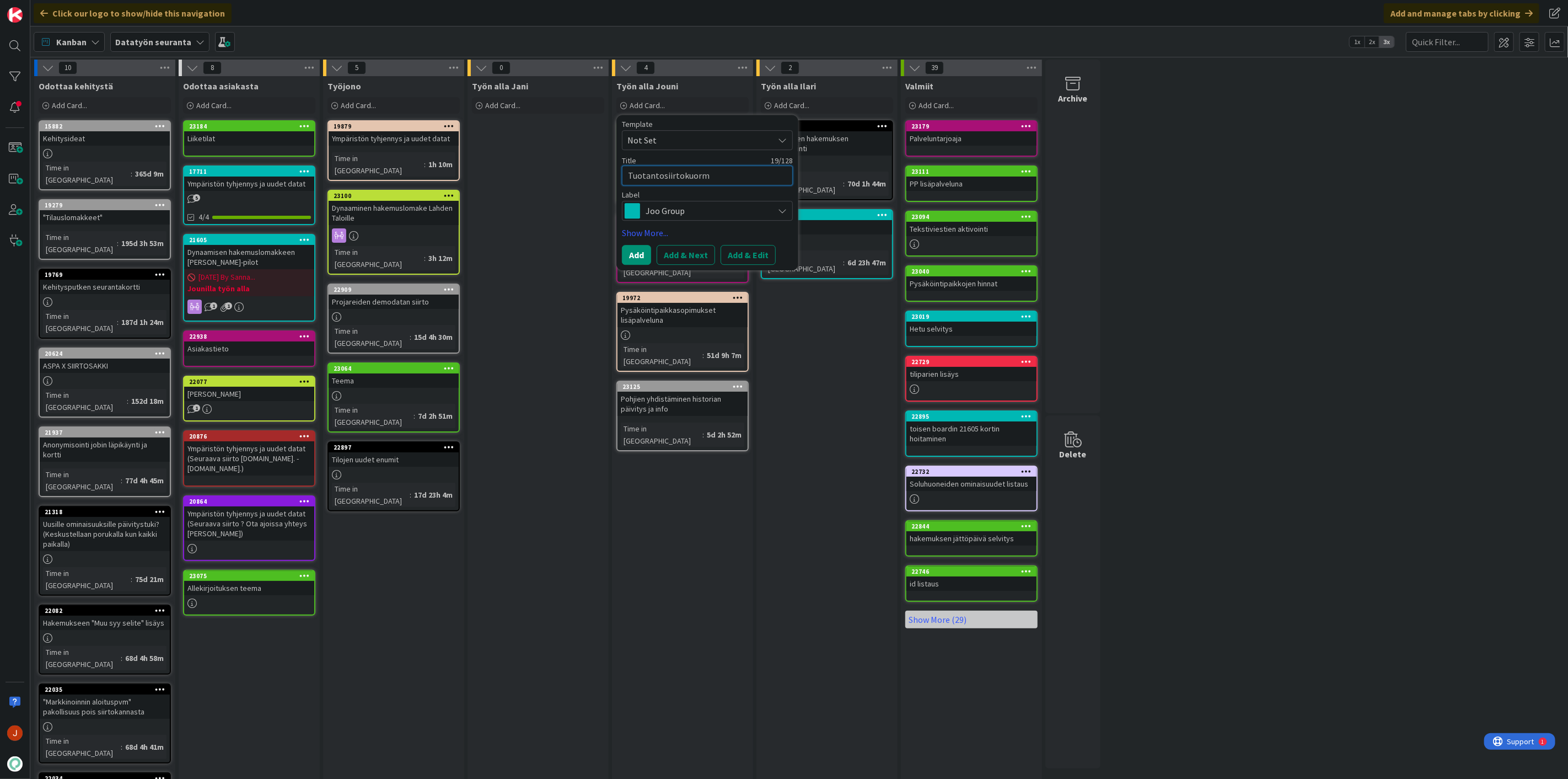
type textarea "Tuotantosiirtokuormi"
type textarea "x"
type textarea "Tuotantosiirtokuormit"
type textarea "x"
type textarea "Tuotantosiirtokuormitu"
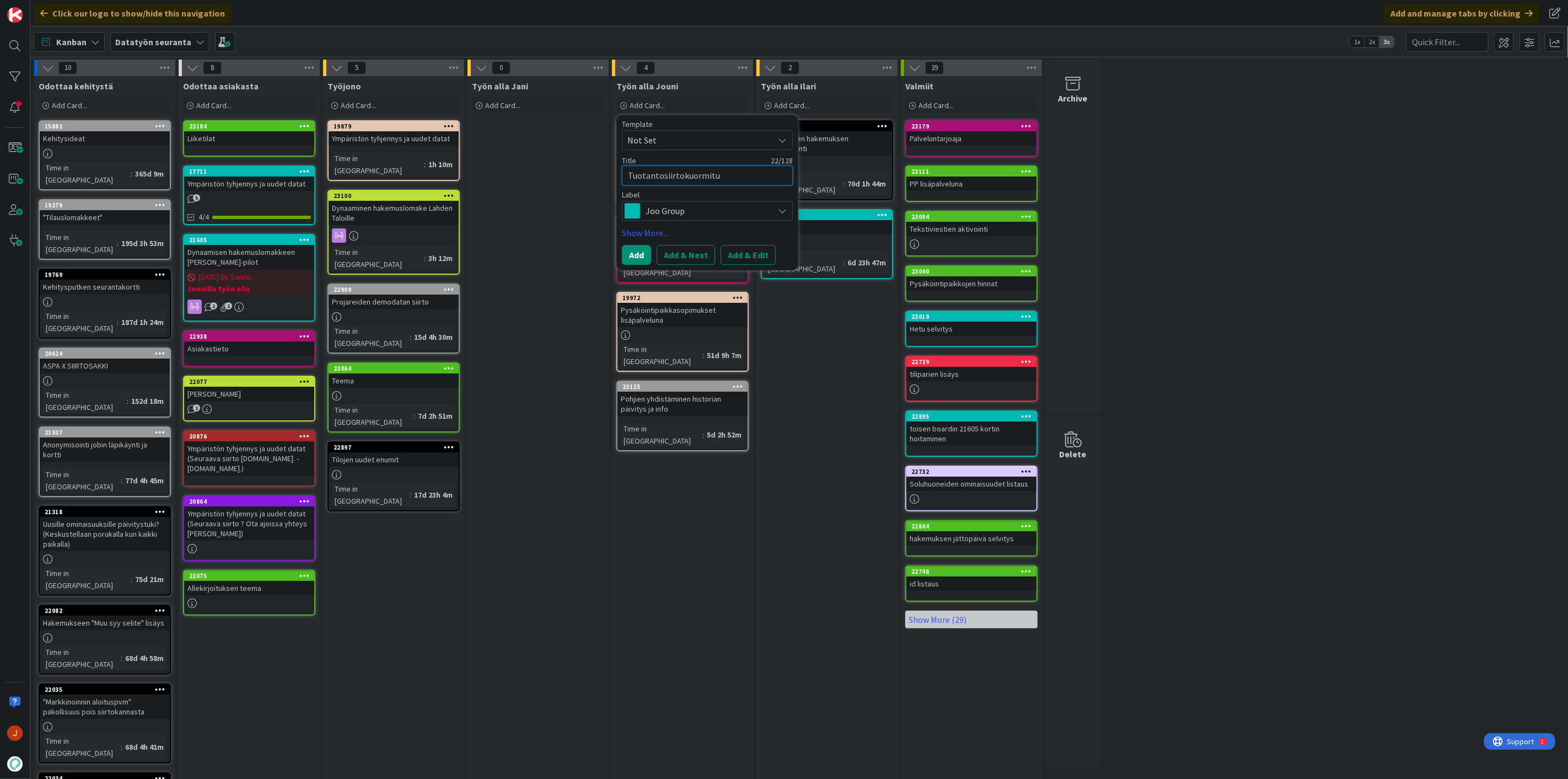
type textarea "x"
type textarea "Tuotantosiirtokuormituk"
type textarea "x"
type textarea "Tuotantosiirtokuormituks"
type textarea "x"
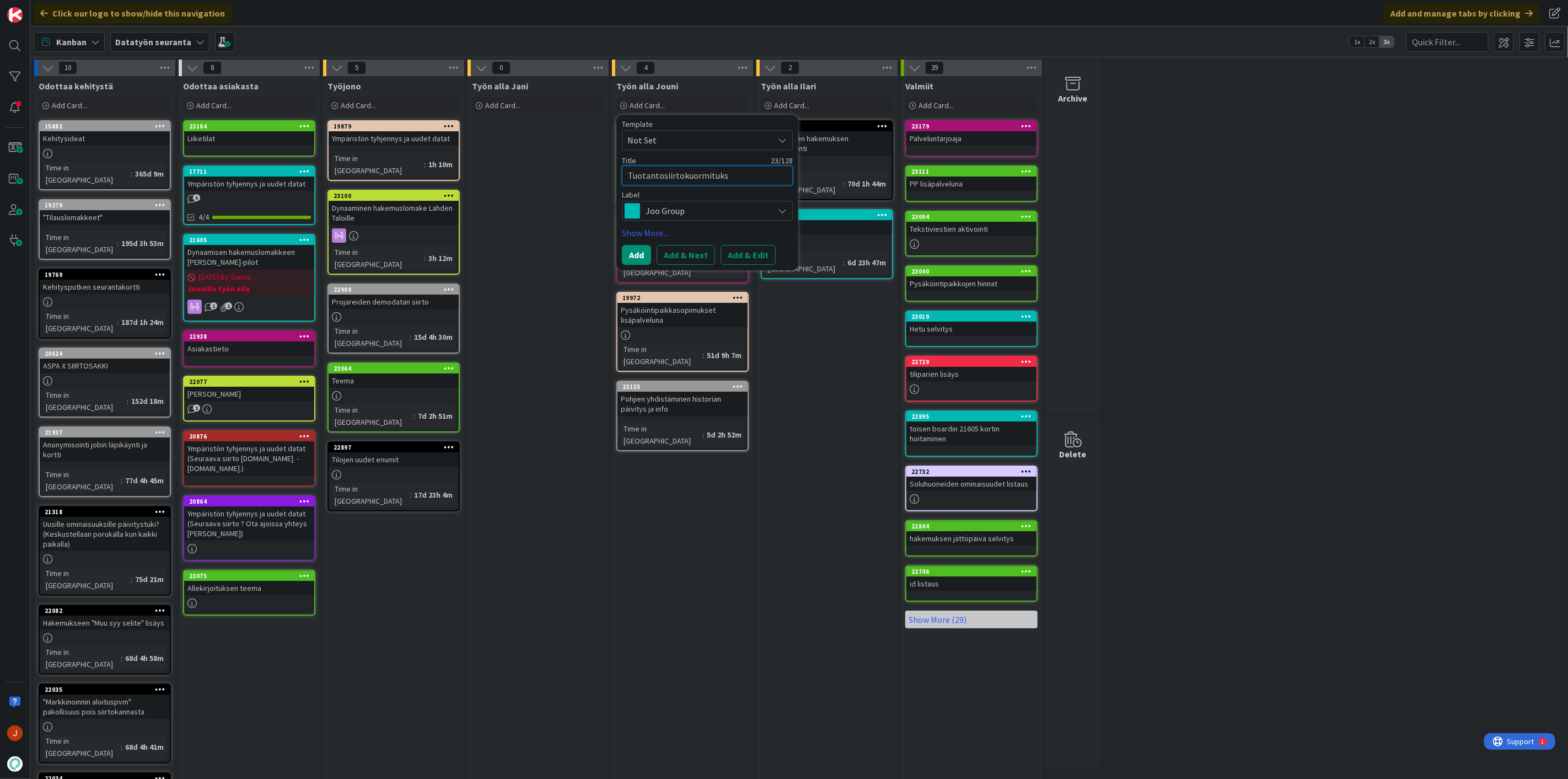
type textarea "Tuotantosiirtokuormitukse"
type textarea "x"
type textarea "Tuotantosiirtokuormituksen"
type textarea "x"
type textarea "Tuotantosiirtokuormituksen"
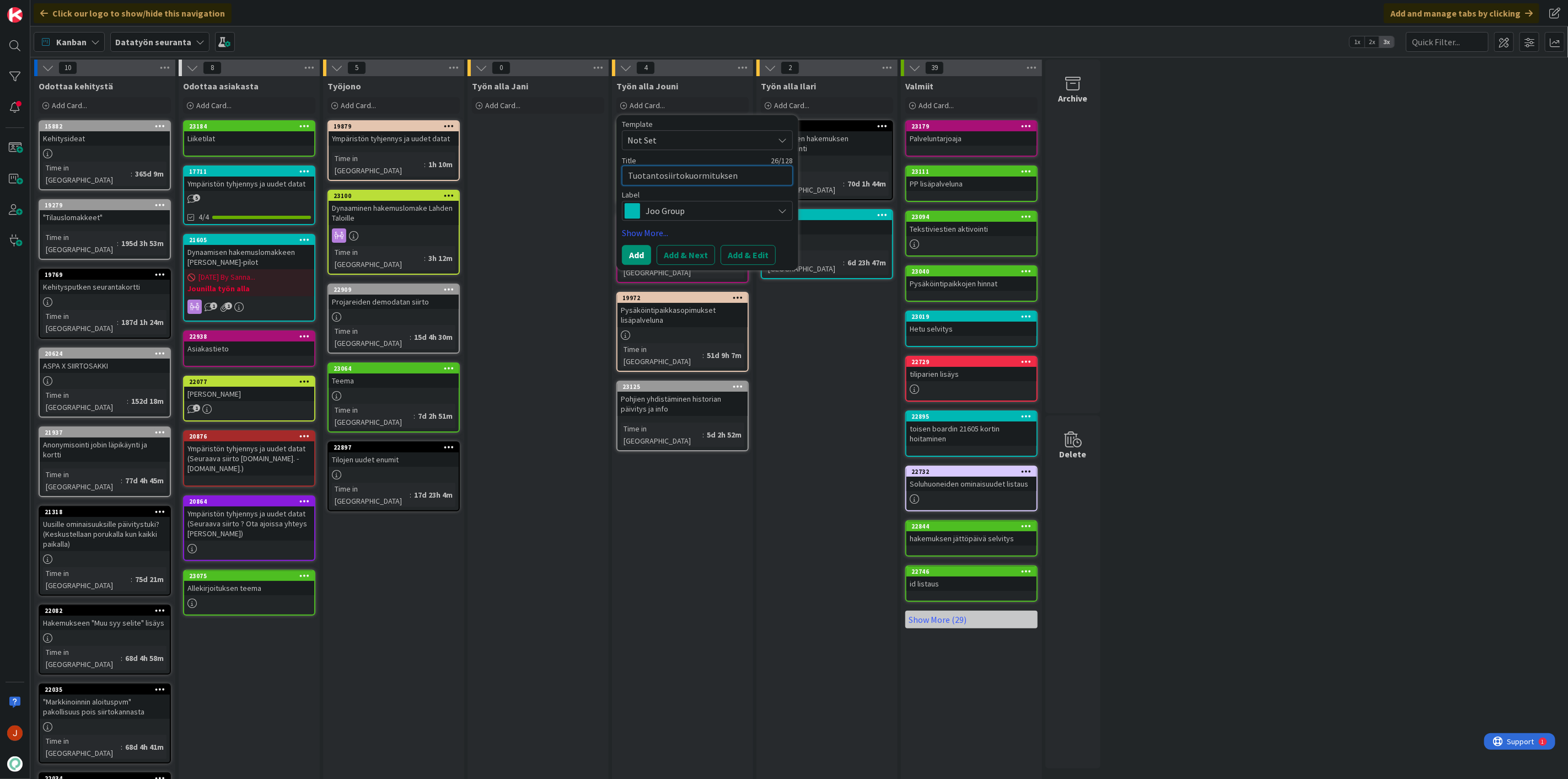
type textarea "x"
type textarea "Tuotantosiirtokuormituksen v"
type textarea "x"
type textarea "Tuotantosiirtokuormituksen va"
type textarea "x"
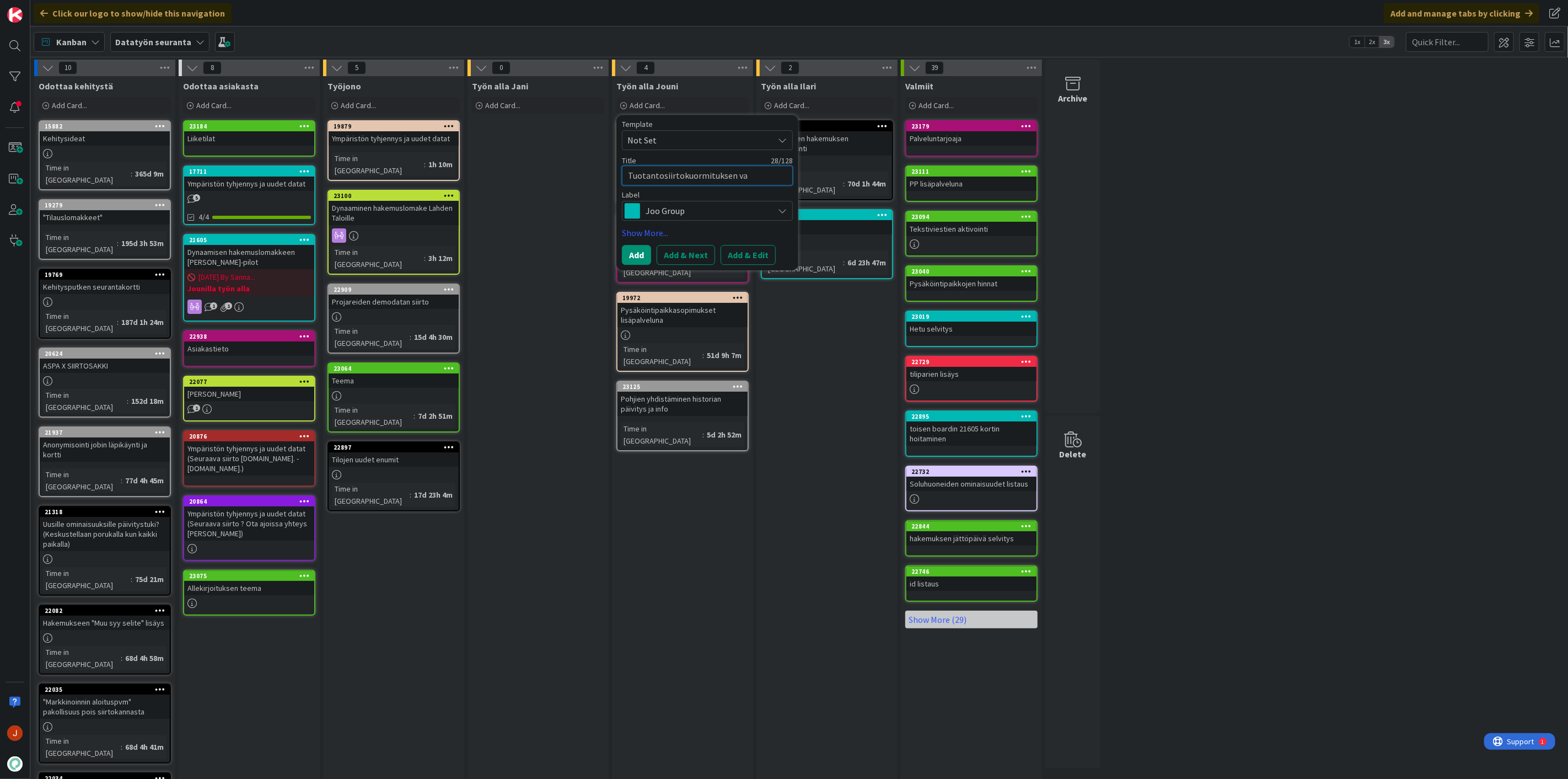
type textarea "Tuotantosiirtokuormituksen var"
type textarea "x"
type textarea "Tuotantosiirtokuormituksen varm"
type textarea "x"
type textarea "Tuotantosiirtokuormituksen varmu"
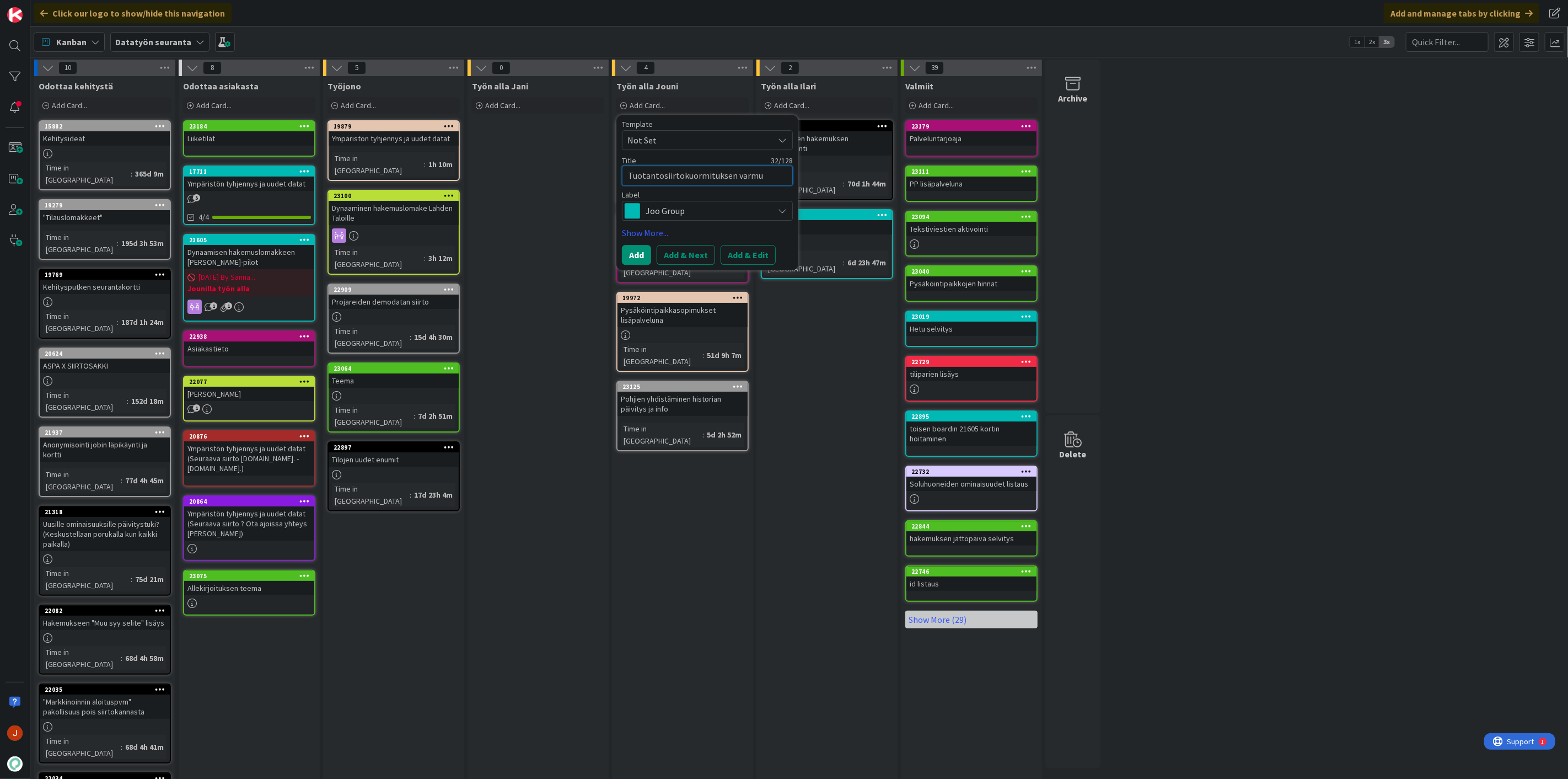
type textarea "x"
type textarea "Tuotantosiirtokuormituksen varmus"
type textarea "x"
type textarea "Tuotantosiirtokuormituksen varmu"
type textarea "x"
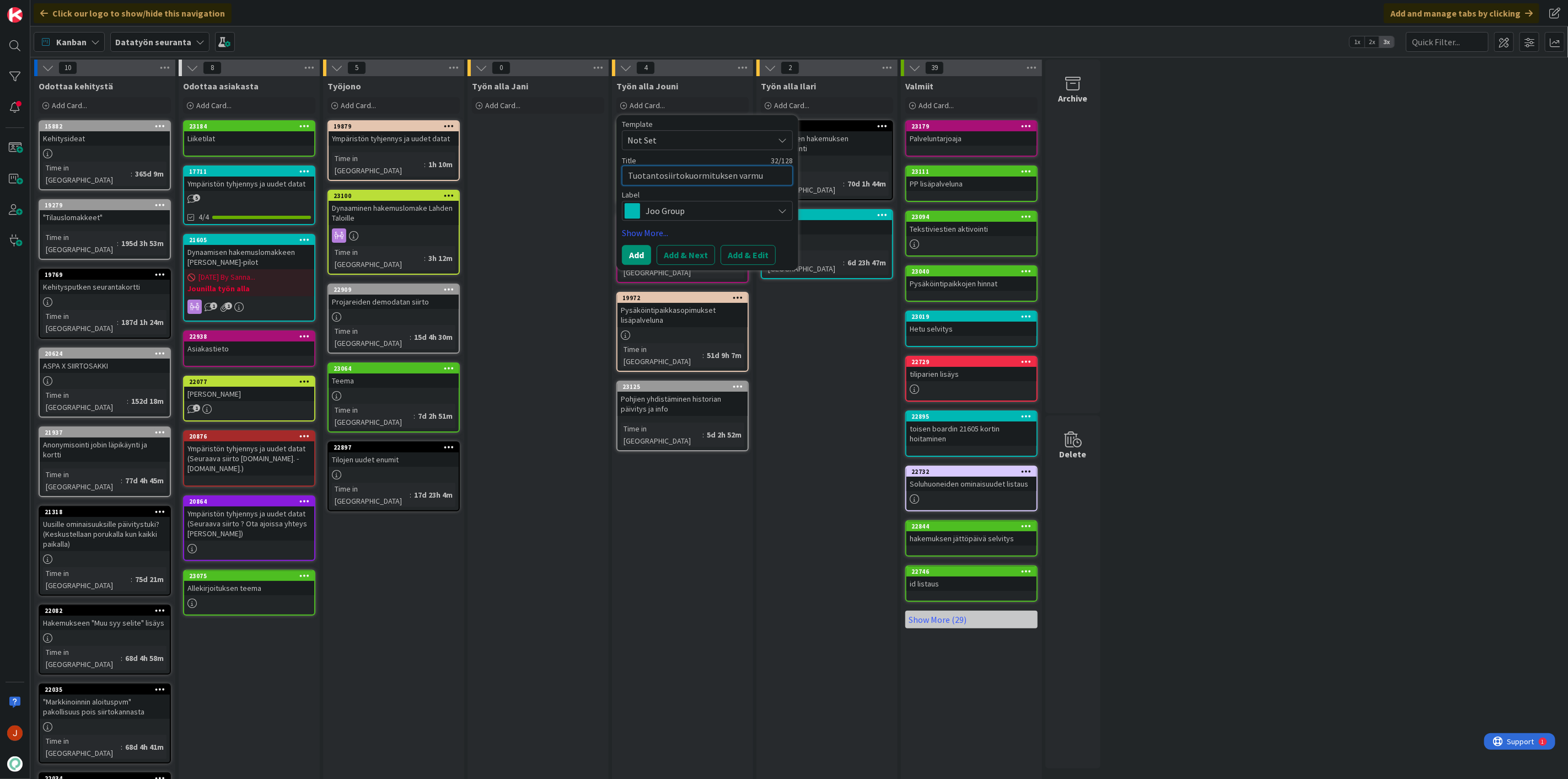
type textarea "Tuotantosiirtokuormituksen varm"
type textarea "x"
type textarea "Tuotantosiirtokuormituksen var"
type textarea "x"
type textarea "Tuotantosiirtokuormituksen varm"
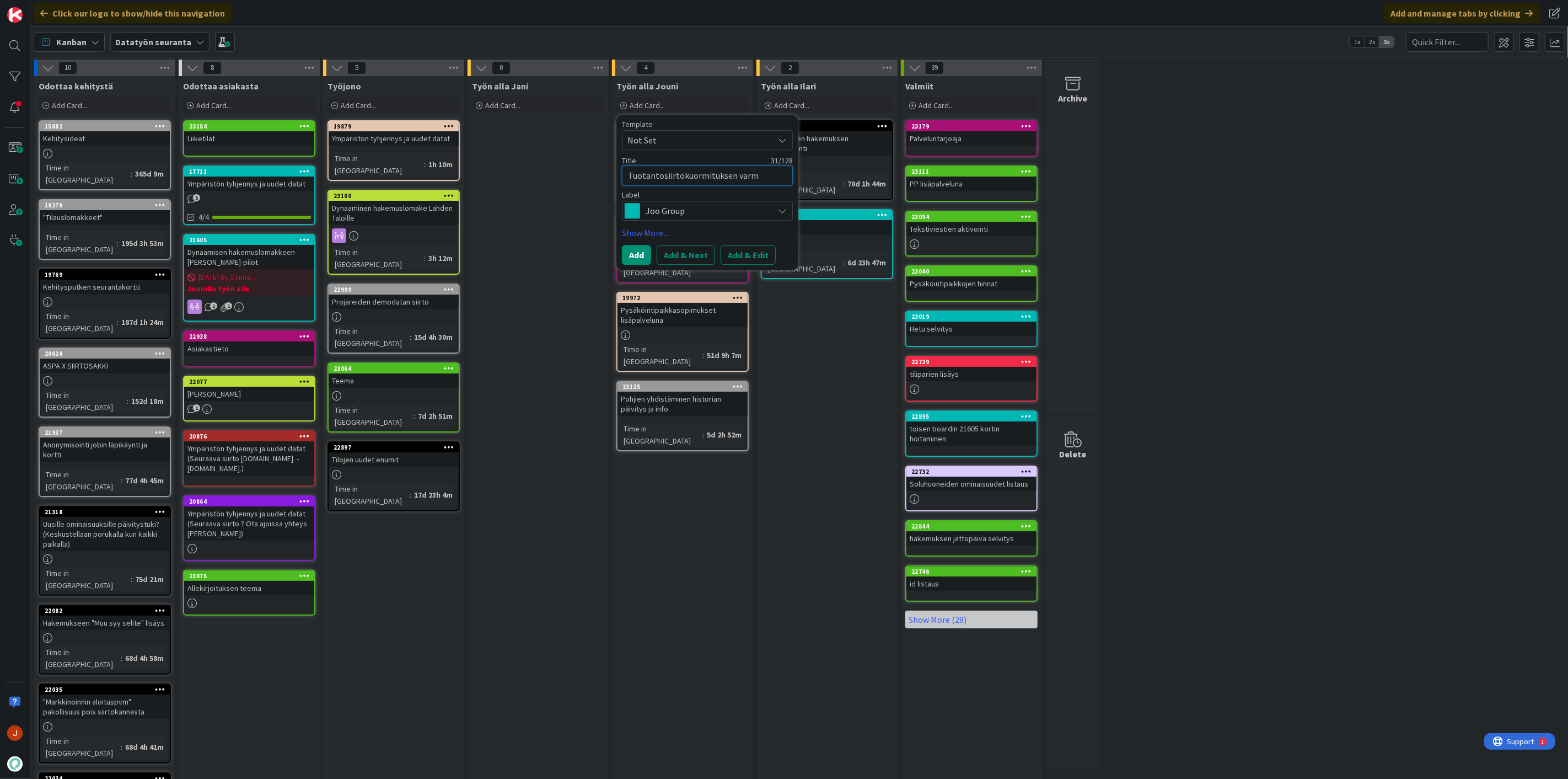
type textarea "x"
type textarea "Tuotantosiirtokuormituksen varmi"
type textarea "x"
type textarea "Tuotantosiirtokuormituksen varmit"
type textarea "x"
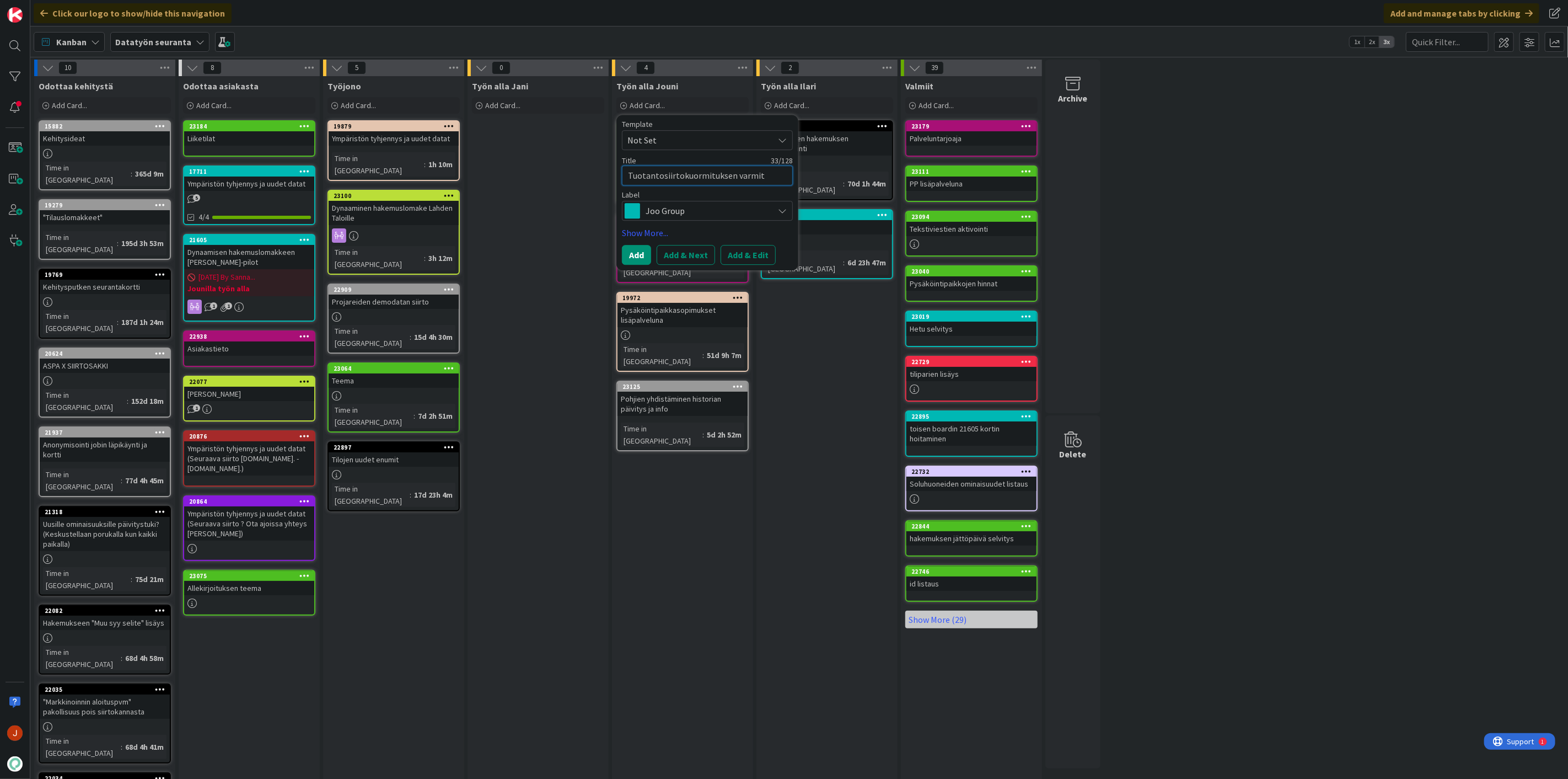
type textarea "Tuotantosiirtokuormituksen varmitu"
type textarea "x"
type textarea "Tuotantosiirtokuormituksen varmitus"
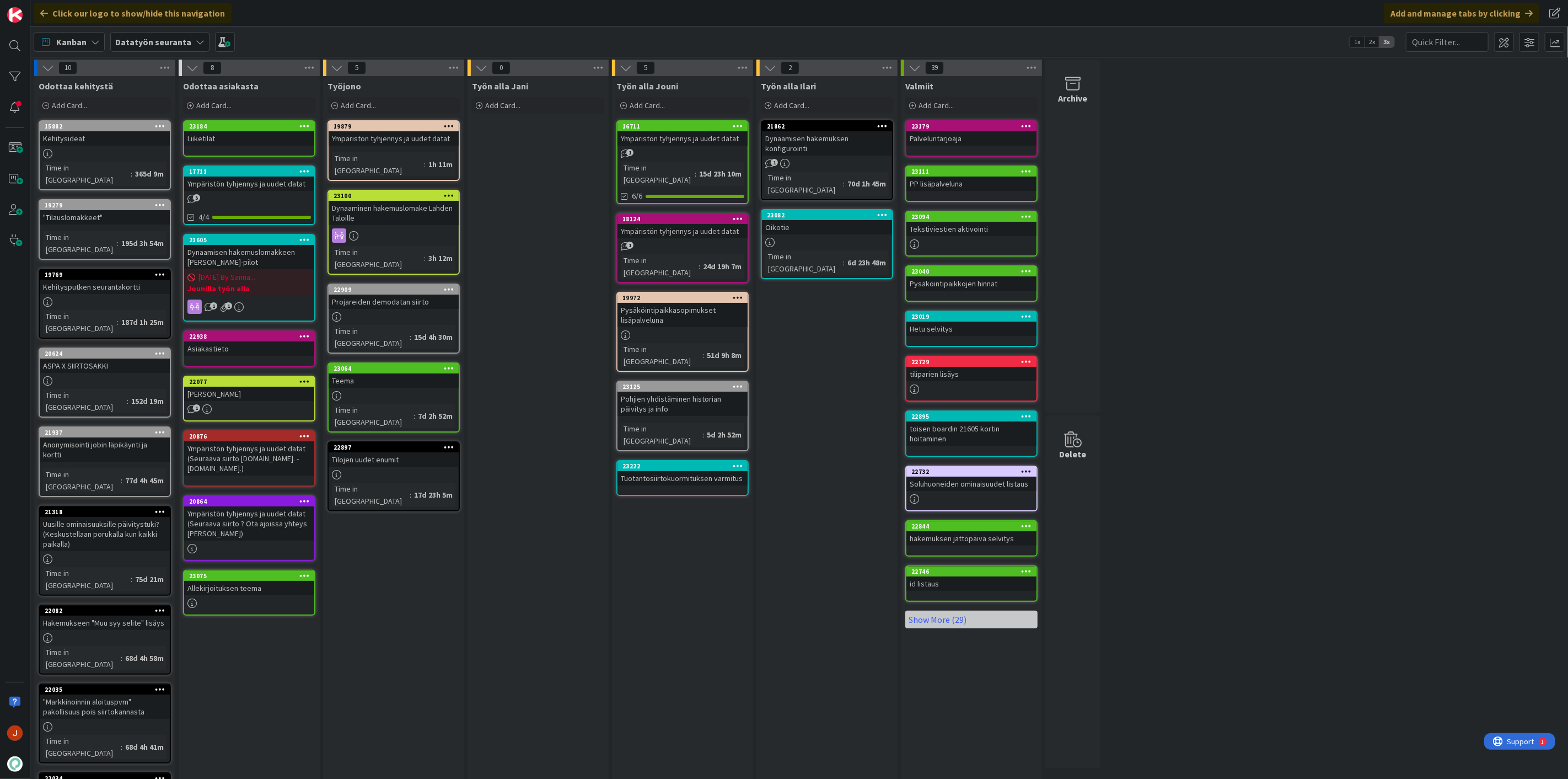
click at [697, 471] on div "Tuotantosiirtokuormituksen varmitus" at bounding box center [683, 478] width 130 height 14
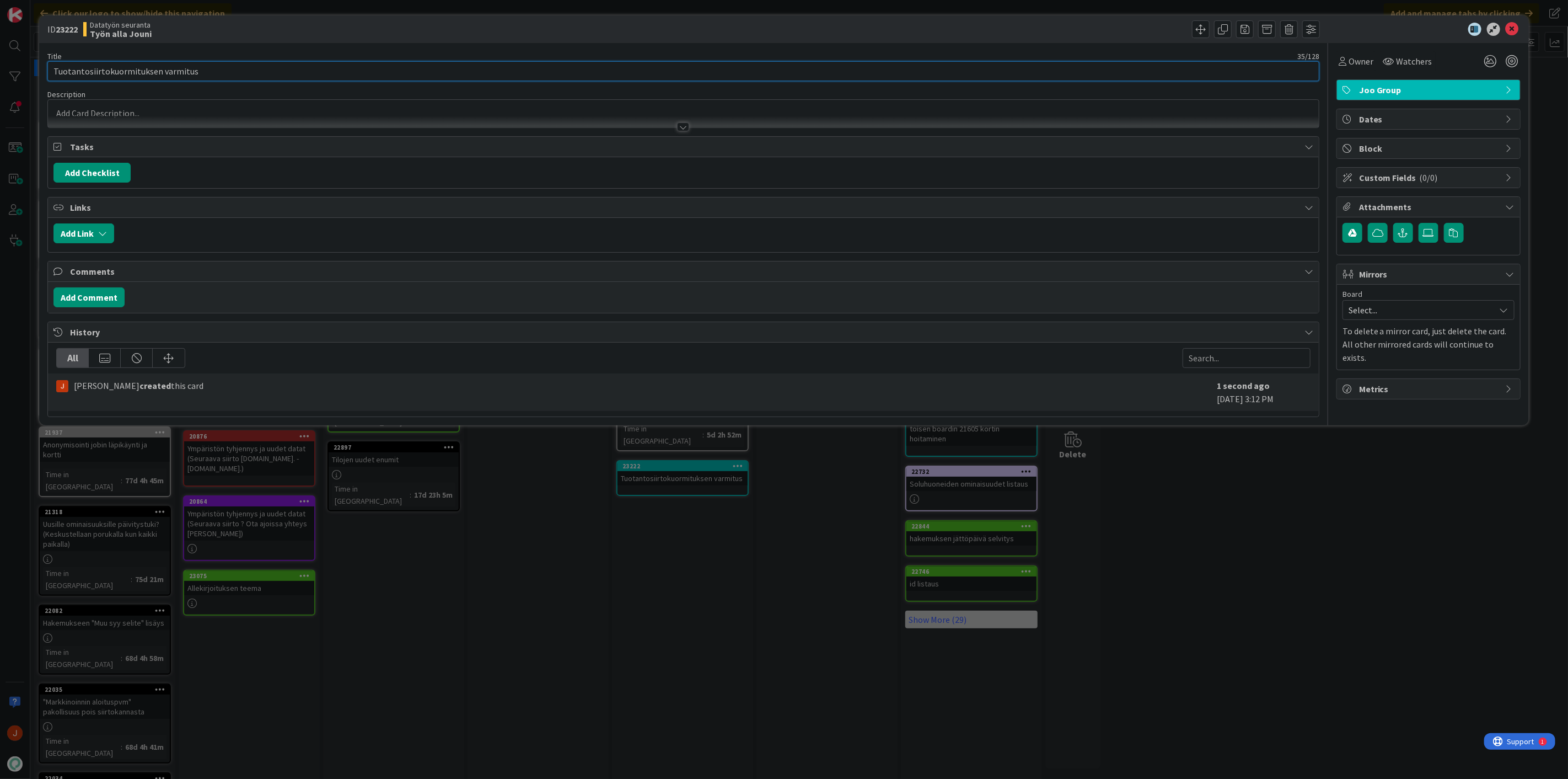
click at [187, 72] on input "Tuotantosiirtokuormituksen varmitus" at bounding box center [683, 71] width 1272 height 20
click at [179, 69] on input "Tuotantosiirtokuormituksen varmitus" at bounding box center [683, 71] width 1272 height 20
type input "Tuotantosiirtokuormituksen varmistus"
click at [1509, 30] on icon at bounding box center [1512, 29] width 13 height 13
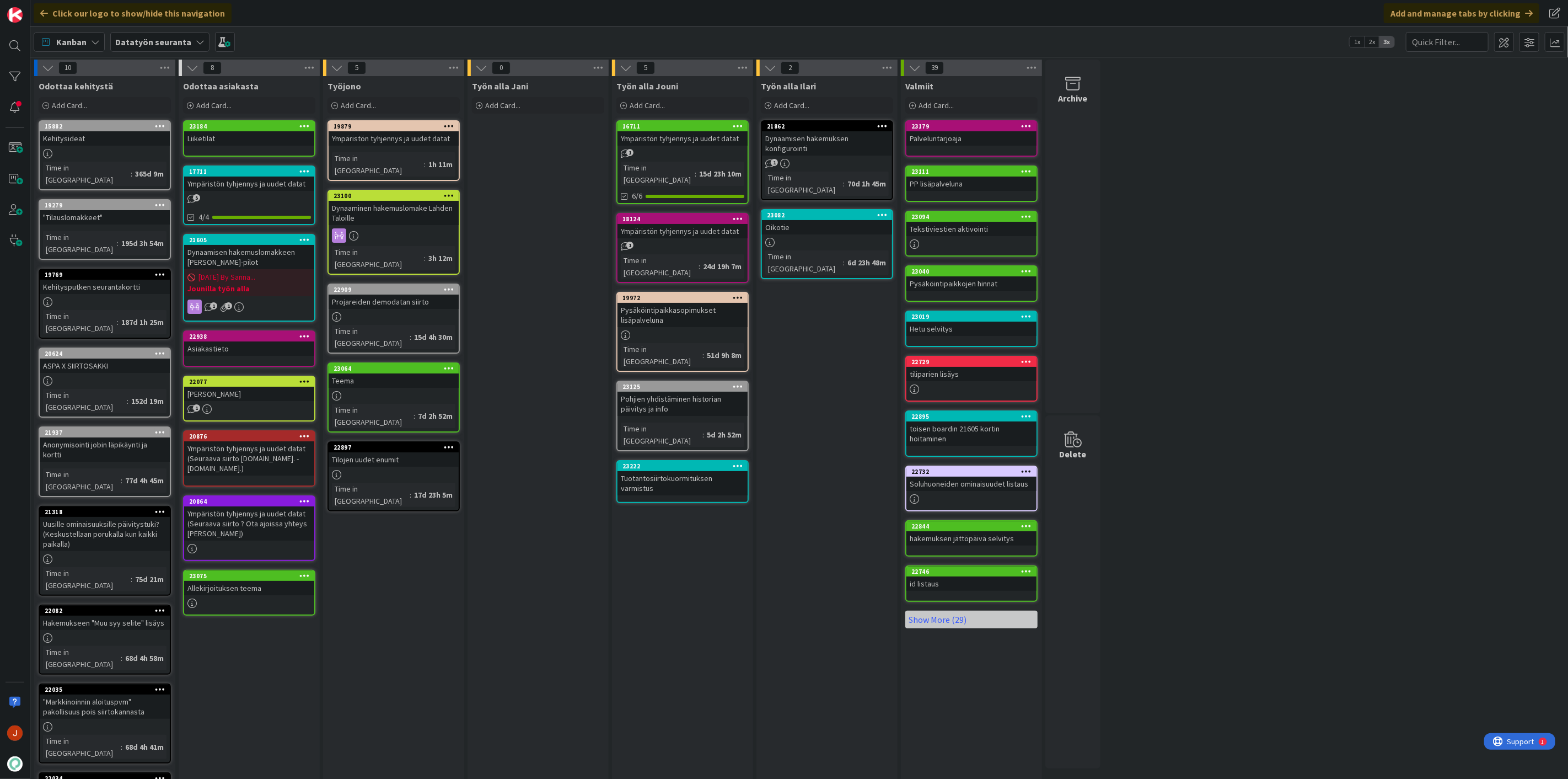
click at [719, 592] on div "Työn alla Jouni Add Card... Template Not Set Title 0 / 128 Label TA TA Lahden T…" at bounding box center [683, 513] width 141 height 874
